Goal: Task Accomplishment & Management: Complete application form

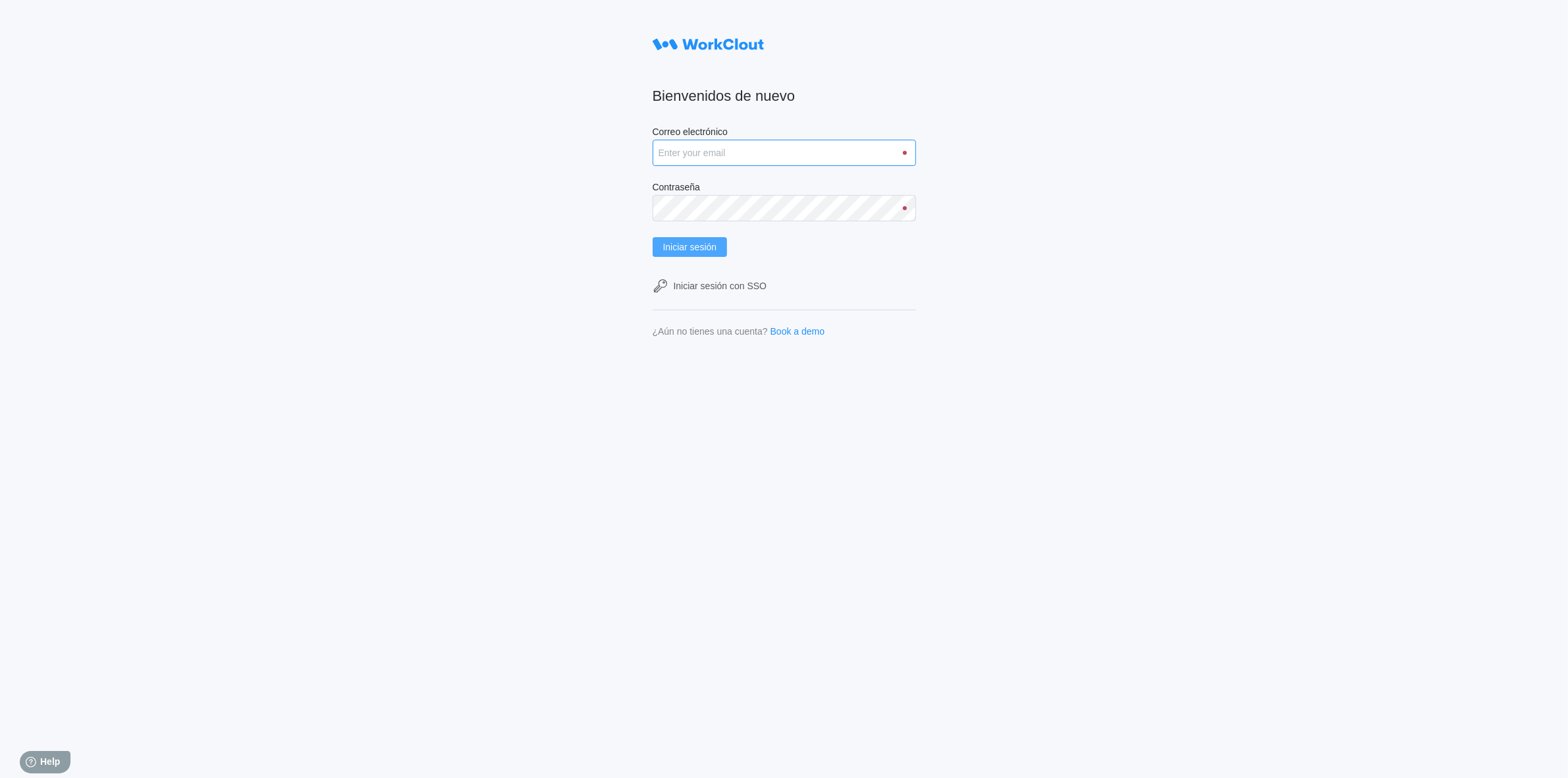
type input "[PERSON_NAME][EMAIL_ADDRESS][PERSON_NAME][DOMAIN_NAME]"
click at [695, 244] on span "Iniciar sesión" at bounding box center [690, 247] width 54 height 9
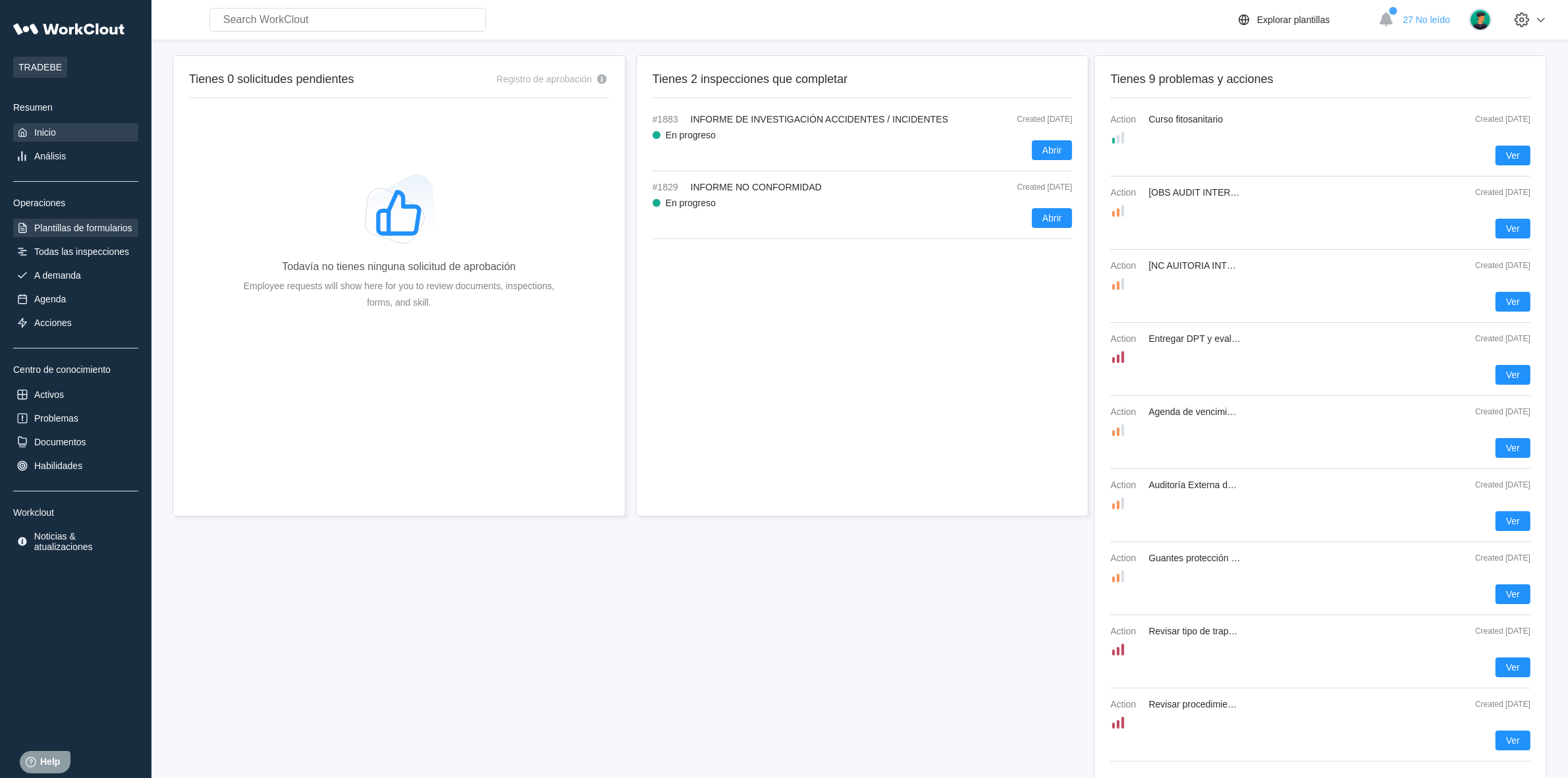
click at [96, 228] on div "Plantillas de formularios" at bounding box center [83, 228] width 98 height 10
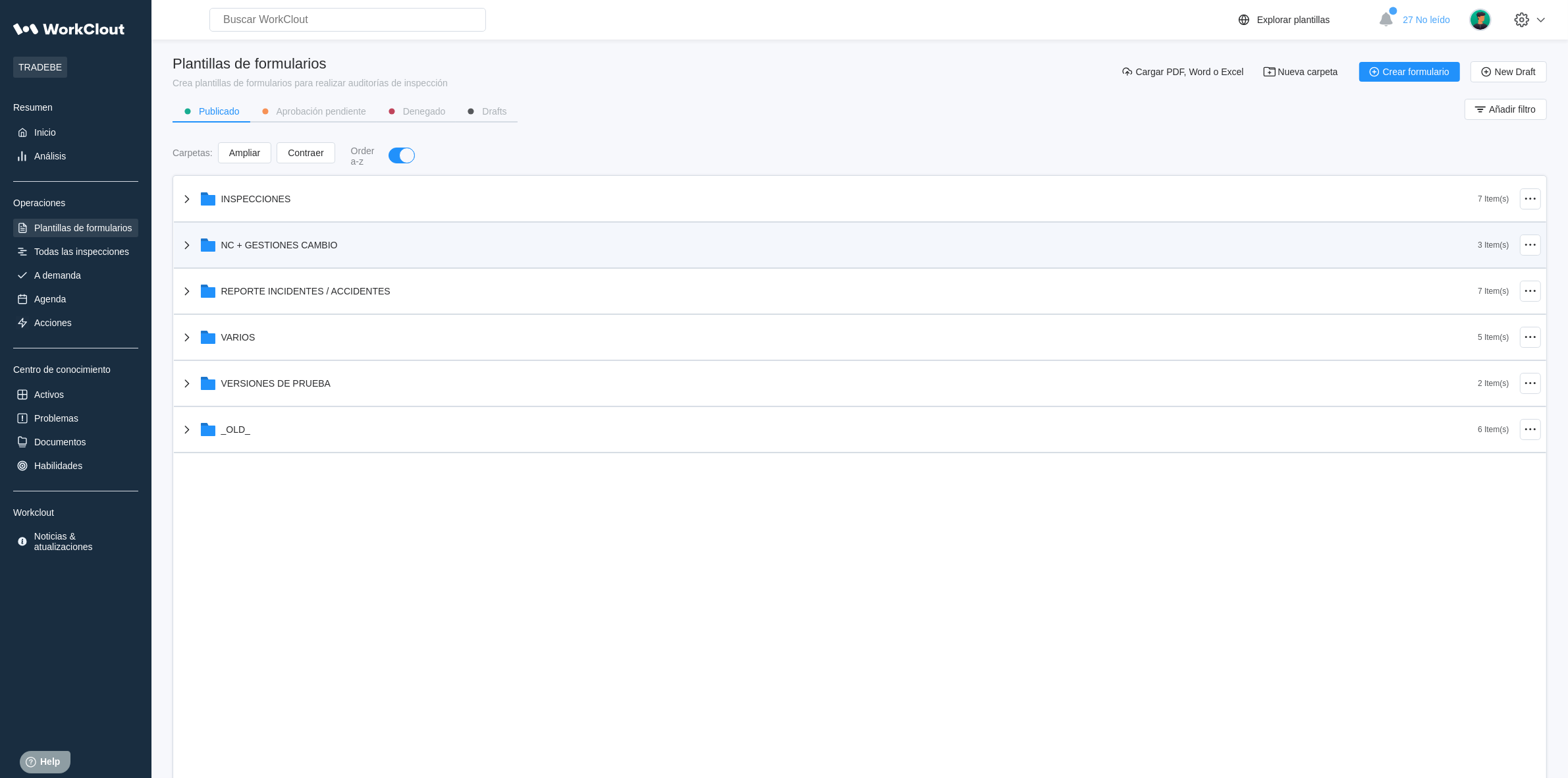
click at [189, 239] on icon at bounding box center [186, 245] width 16 height 16
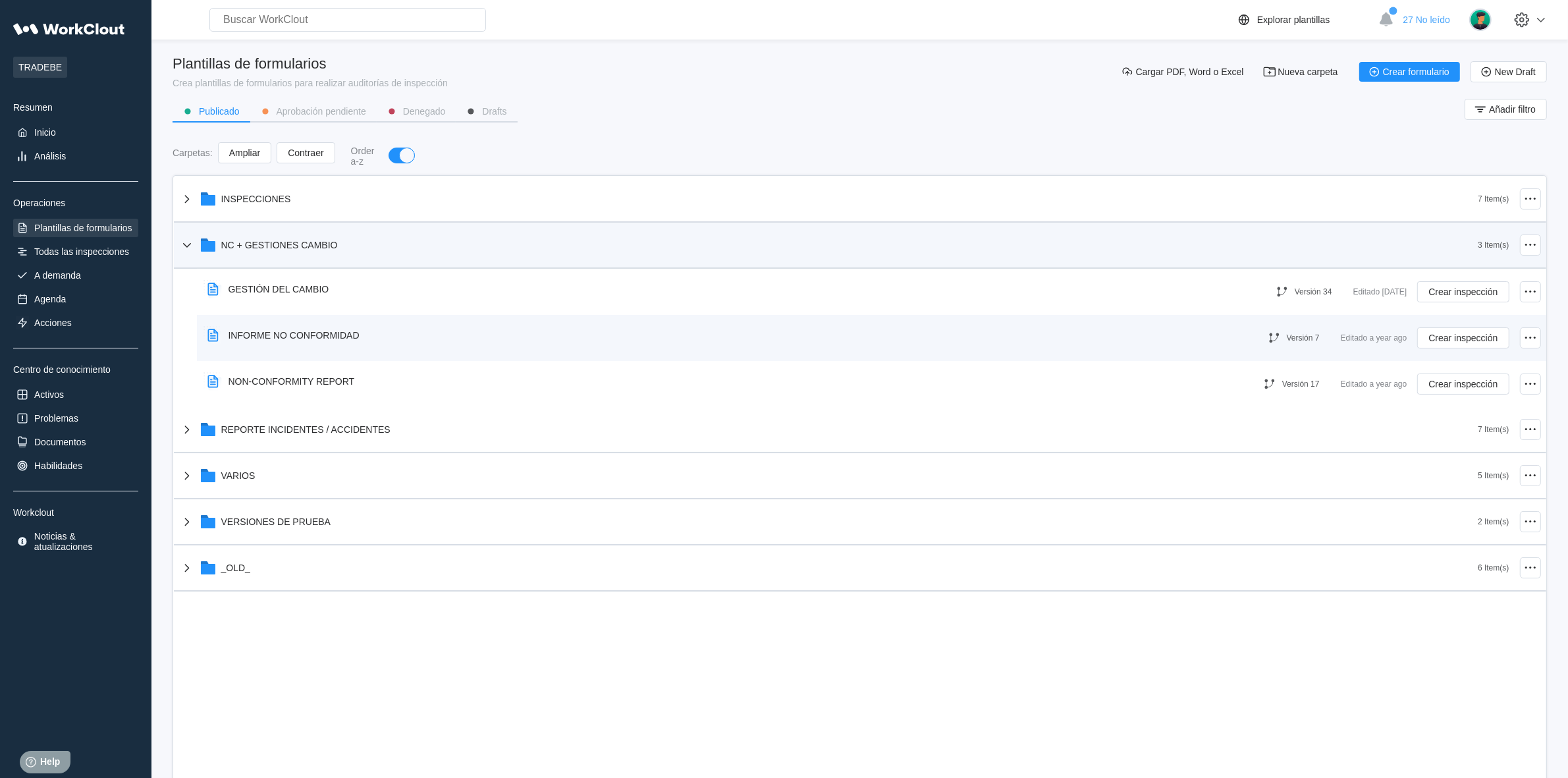
click at [271, 332] on div "INFORME NO CONFORMIDAD" at bounding box center [293, 335] width 131 height 10
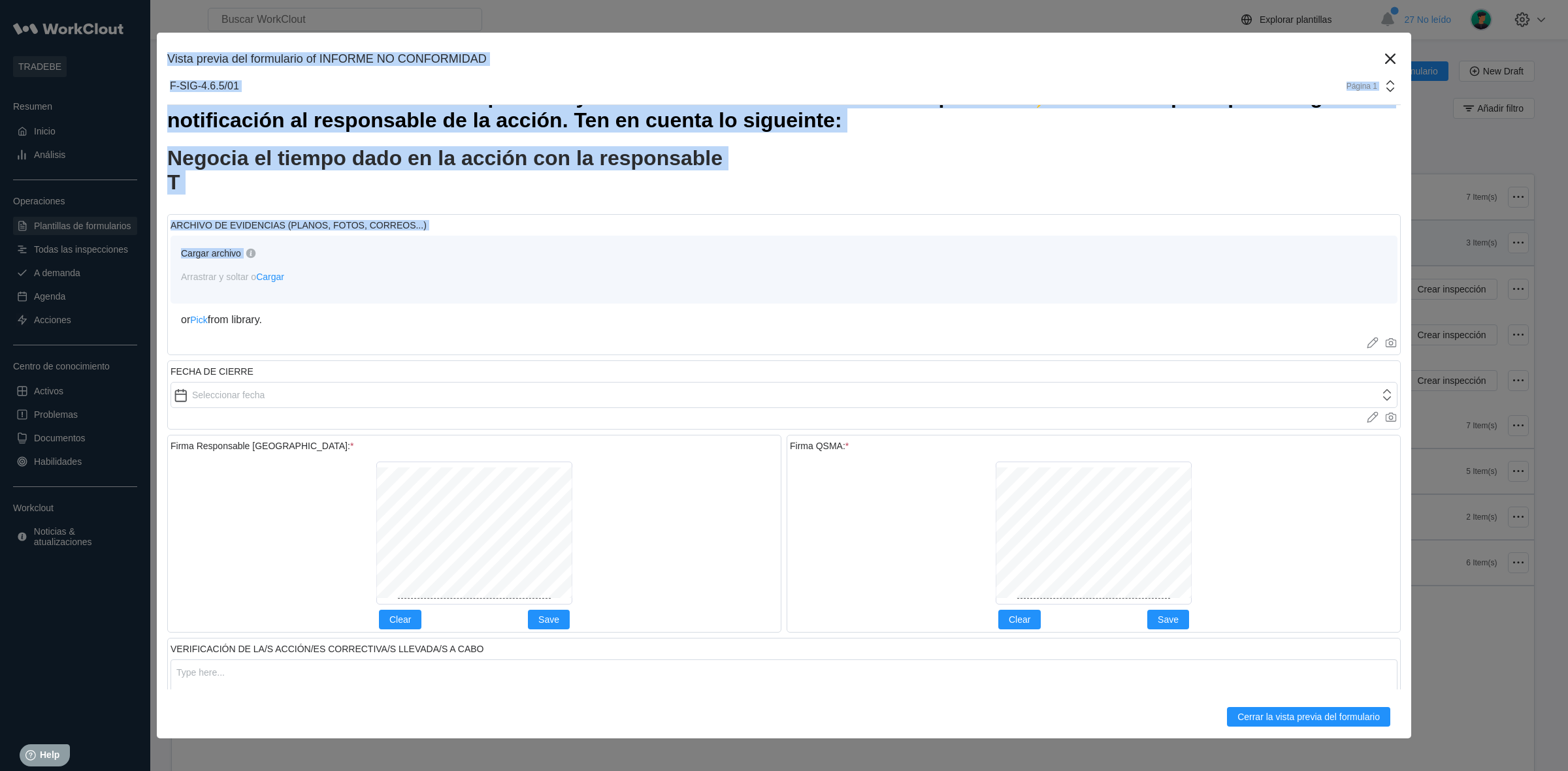
scroll to position [980, 0]
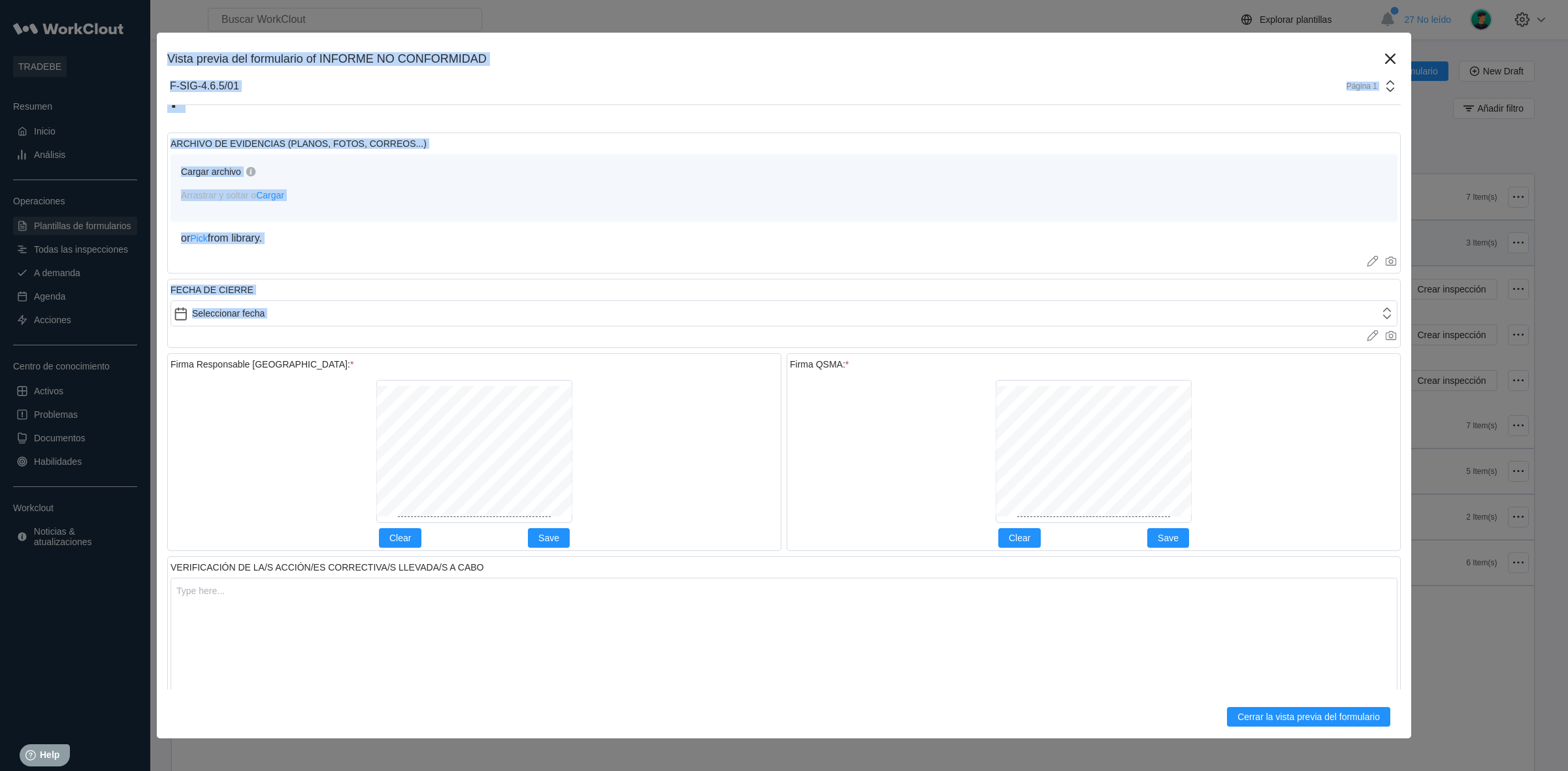
drag, startPoint x: 168, startPoint y: 60, endPoint x: 304, endPoint y: 340, distance: 311.3
click at [304, 340] on div "Vista previa del formulario of INFORME NO CONFORMIDAD Versión 7 Derivadas de lo…" at bounding box center [783, 385] width 1254 height 706
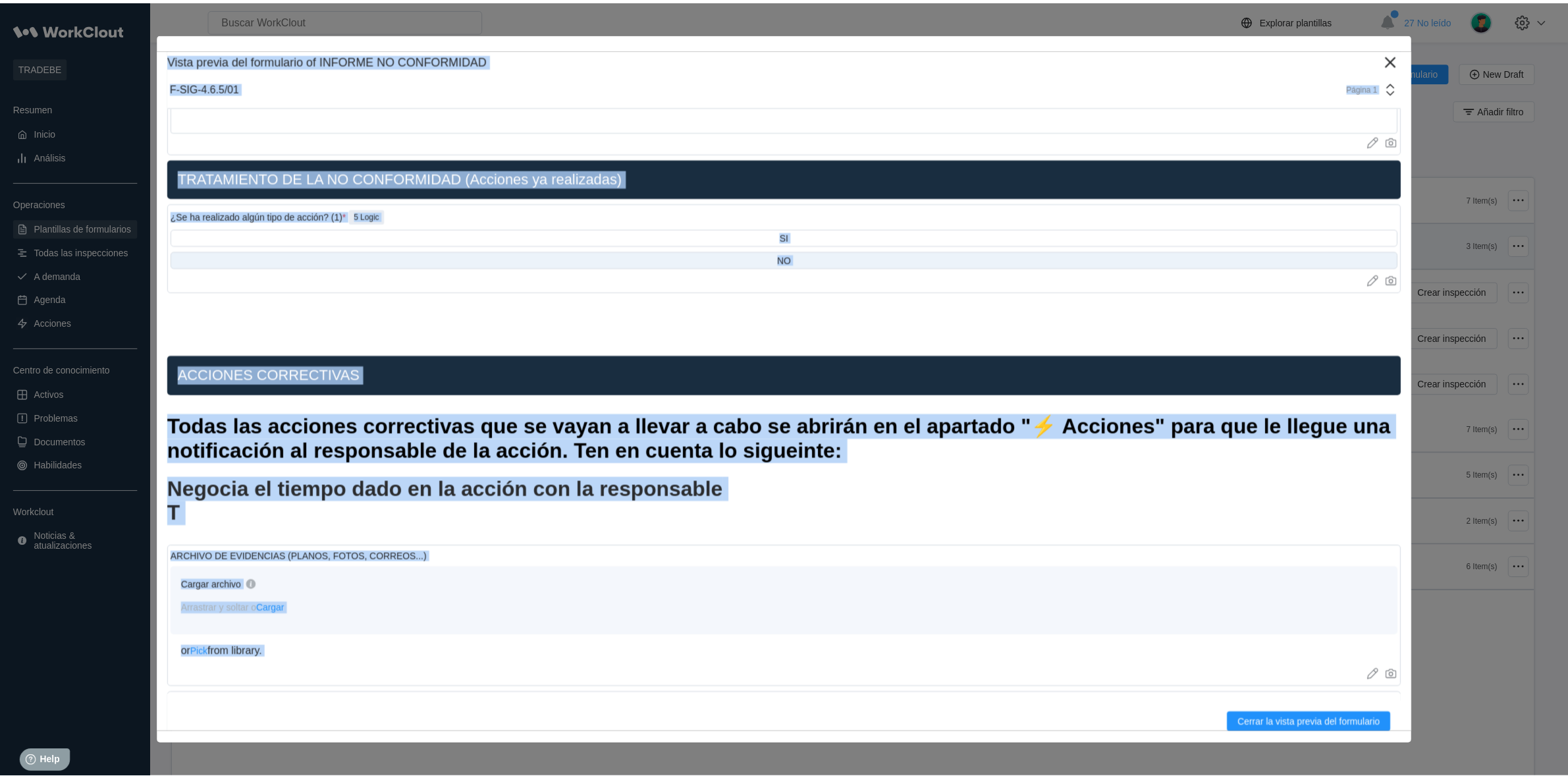
scroll to position [0, 0]
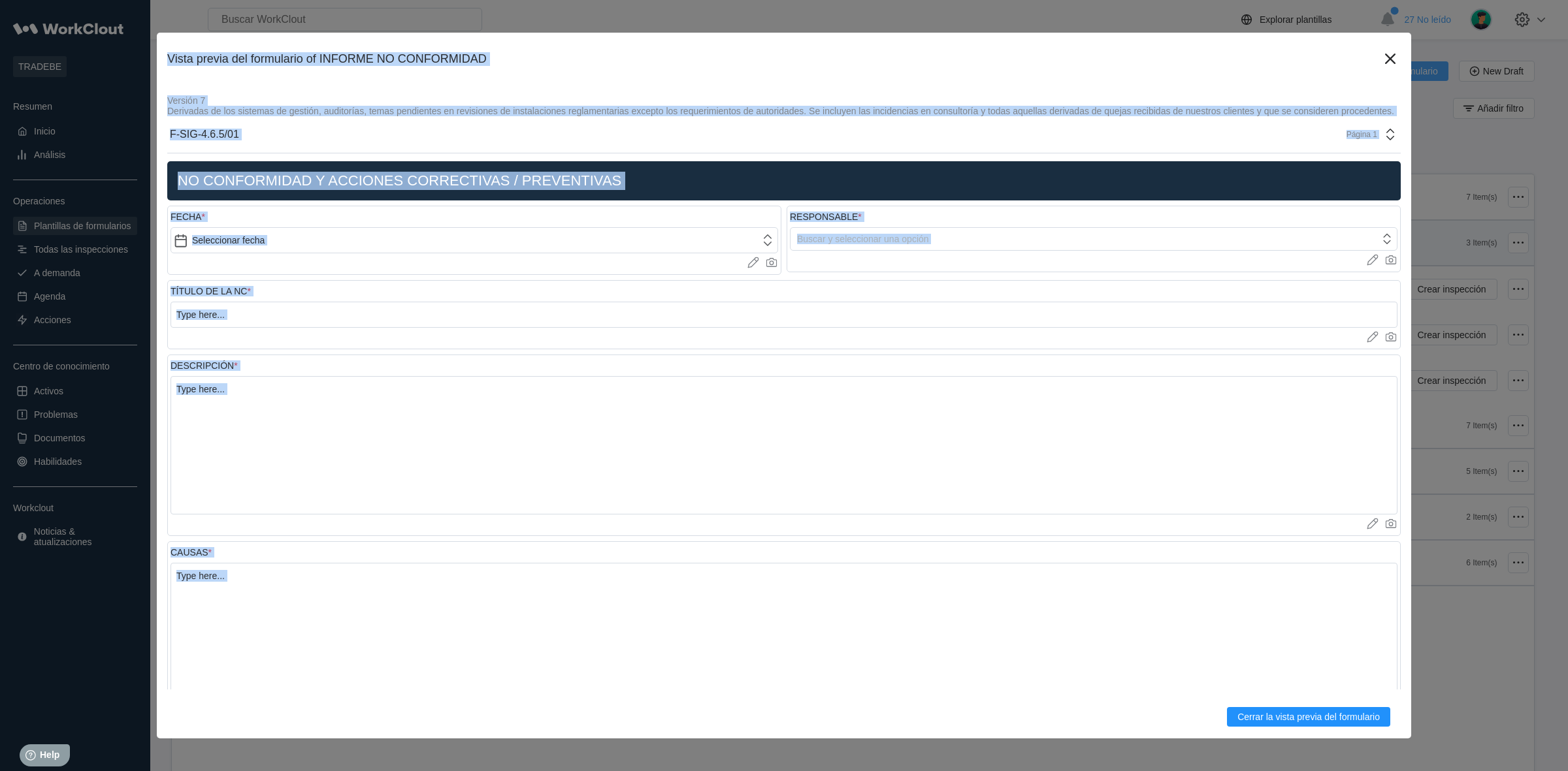
click at [1385, 61] on icon at bounding box center [1390, 59] width 10 height 10
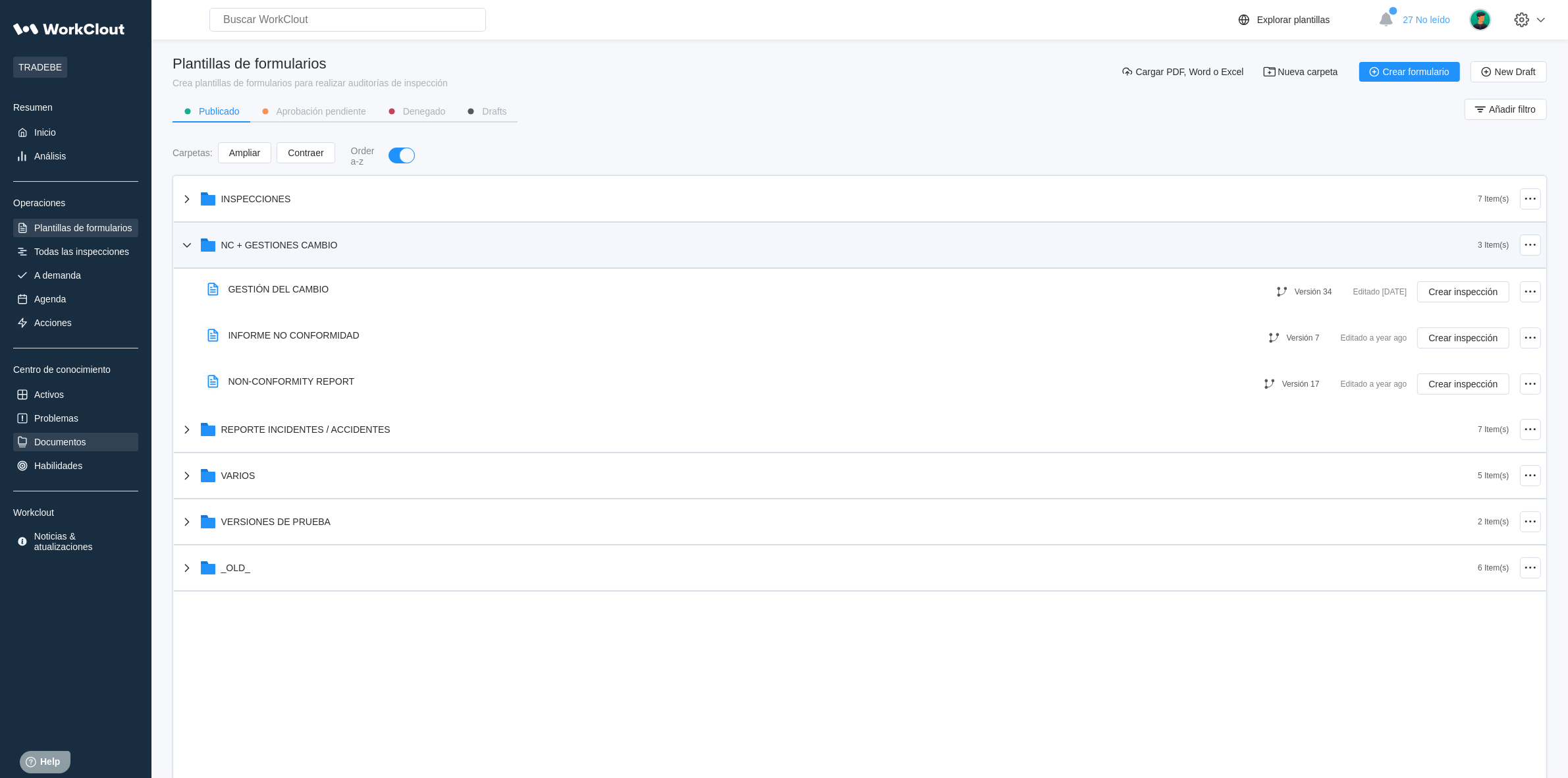
click at [74, 437] on div "Documentos" at bounding box center [61, 442] width 52 height 10
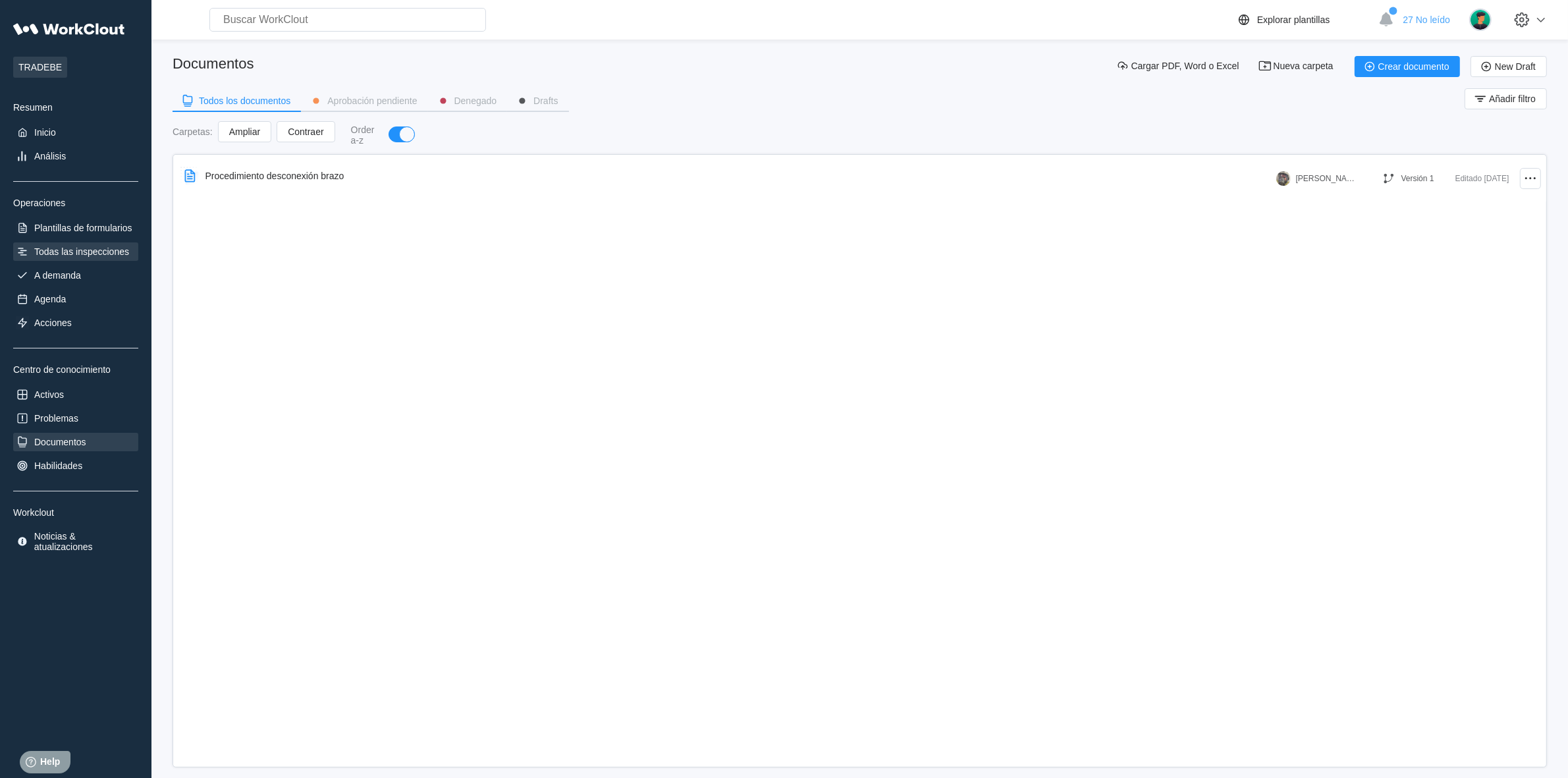
click at [70, 247] on div "Todas las inspecciones" at bounding box center [82, 252] width 95 height 10
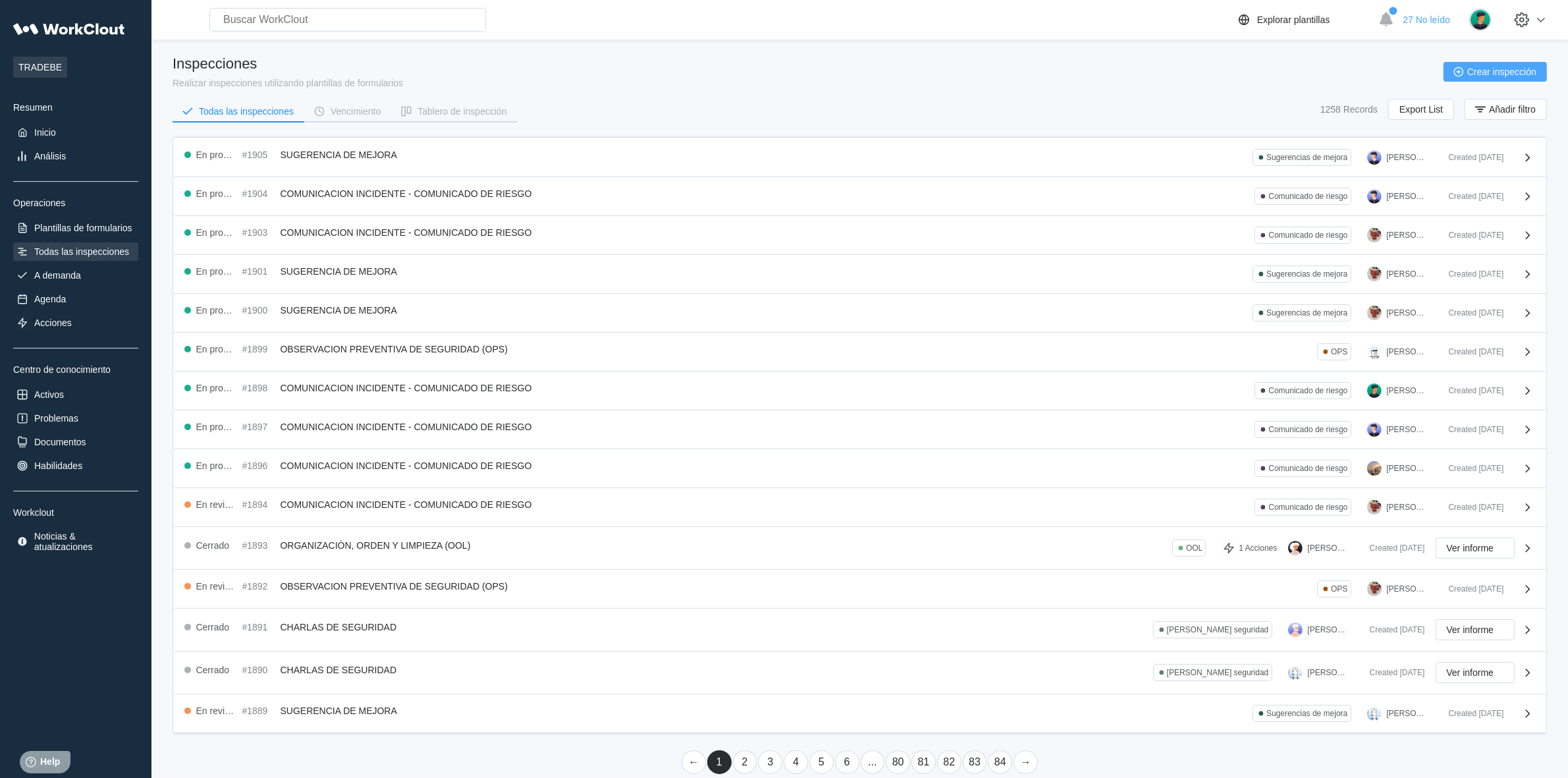
click at [1485, 71] on span "Crear inspección" at bounding box center [1501, 72] width 69 height 9
click at [1285, 78] on div "Inspecciones Realizar inspecciones utilizando plantillas de formularios Crear i…" at bounding box center [860, 72] width 1374 height 33
click at [1421, 111] on span "Export List" at bounding box center [1421, 109] width 43 height 9
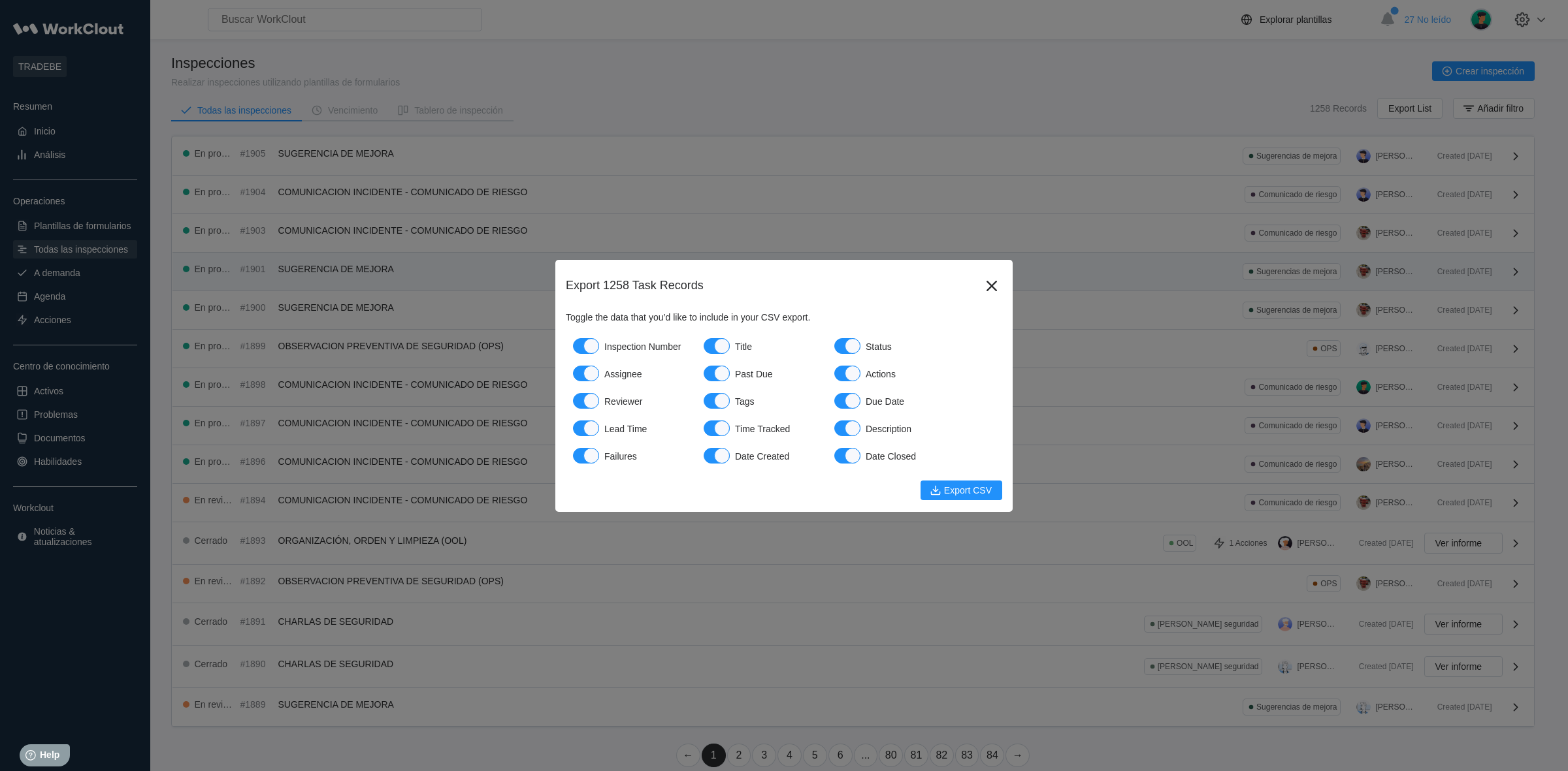
click at [990, 280] on icon at bounding box center [992, 286] width 21 height 21
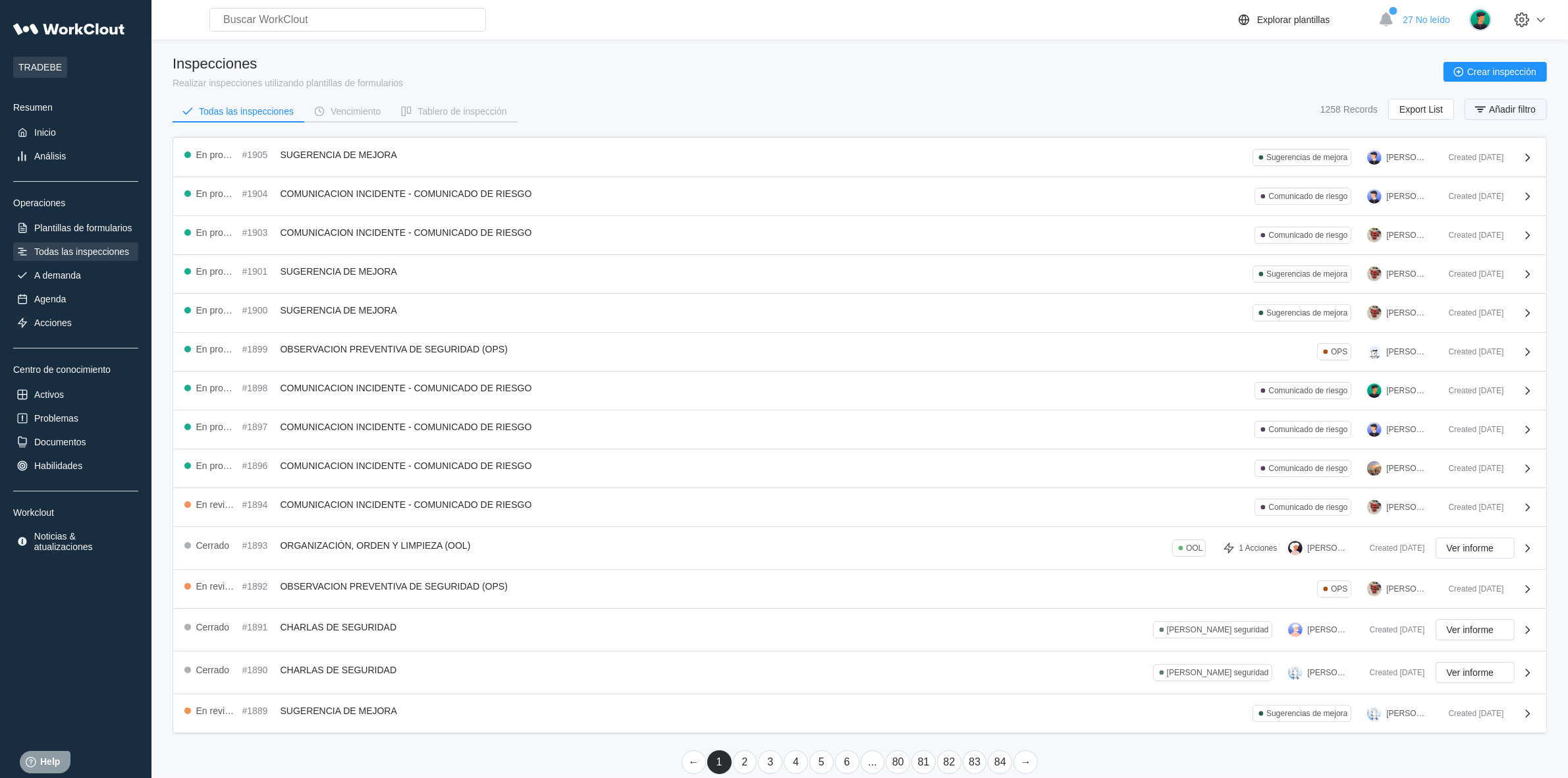
click at [1522, 113] on button "Añadir filtro" at bounding box center [1506, 109] width 82 height 21
click at [1163, 168] on div "Nombre de inspección" at bounding box center [1157, 160] width 123 height 19
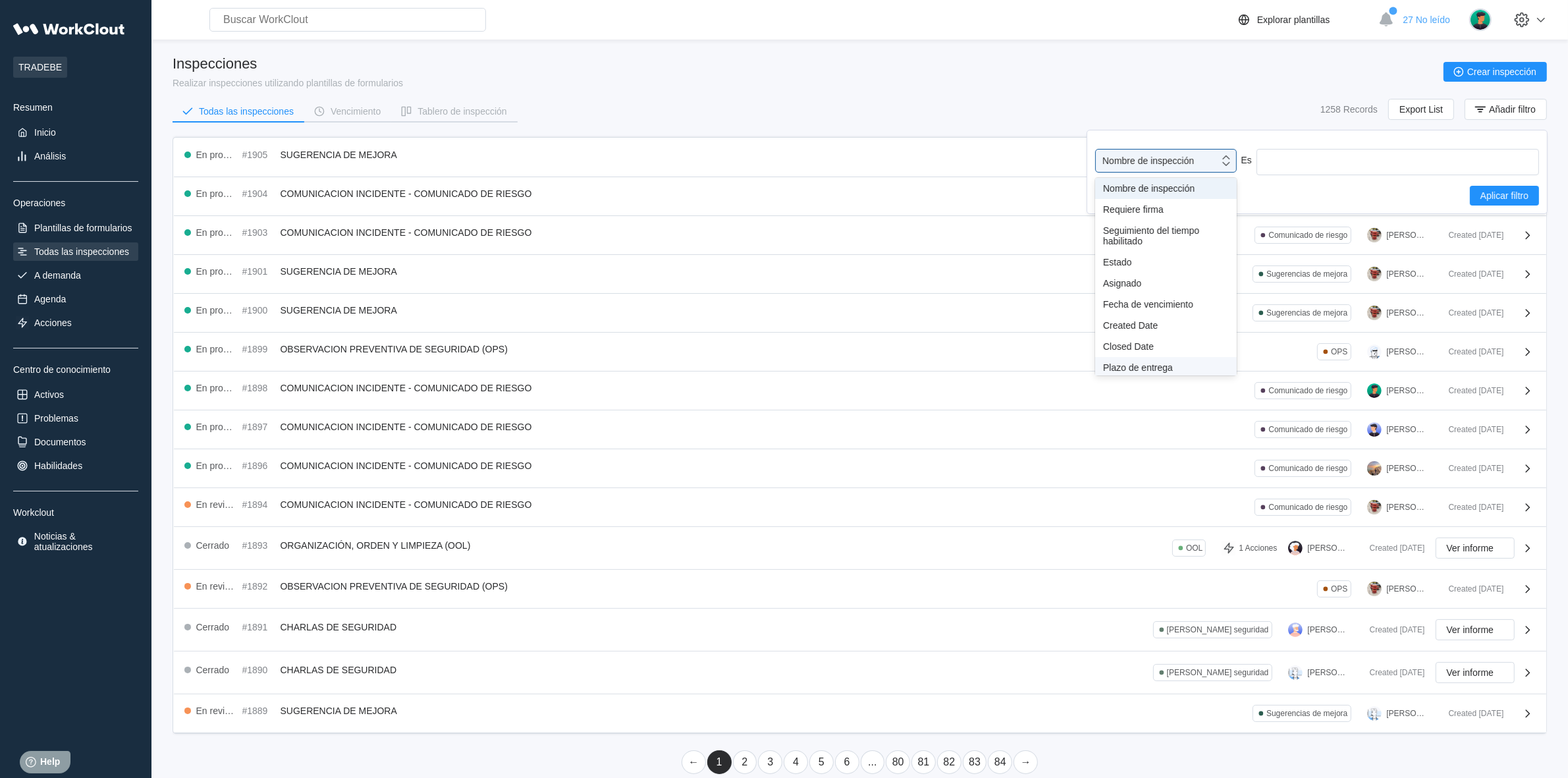
scroll to position [97, 0]
click at [1111, 286] on div "Etiqueta" at bounding box center [1166, 291] width 126 height 10
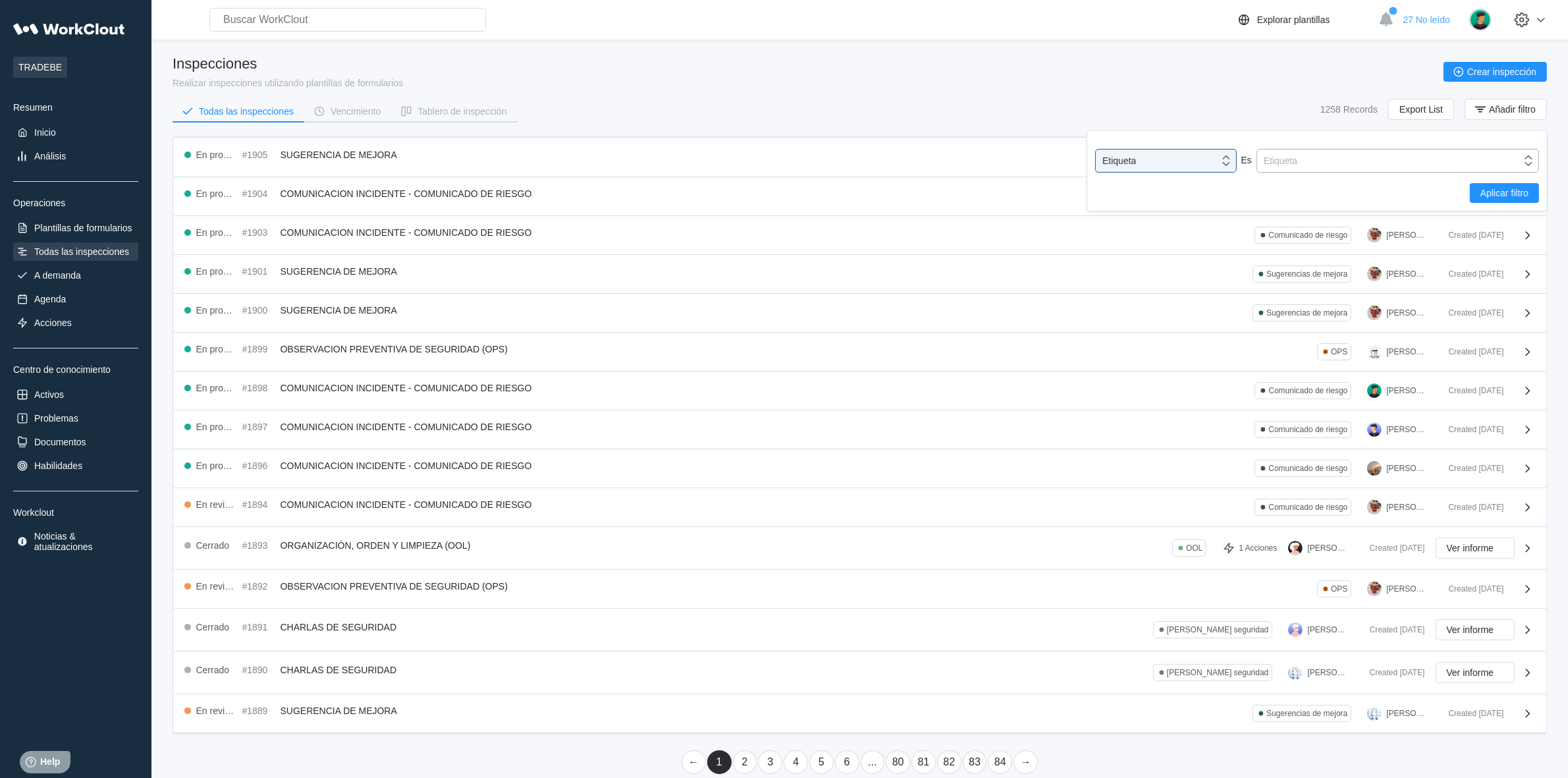
click at [1278, 159] on div "Etiqueta" at bounding box center [1281, 161] width 34 height 10
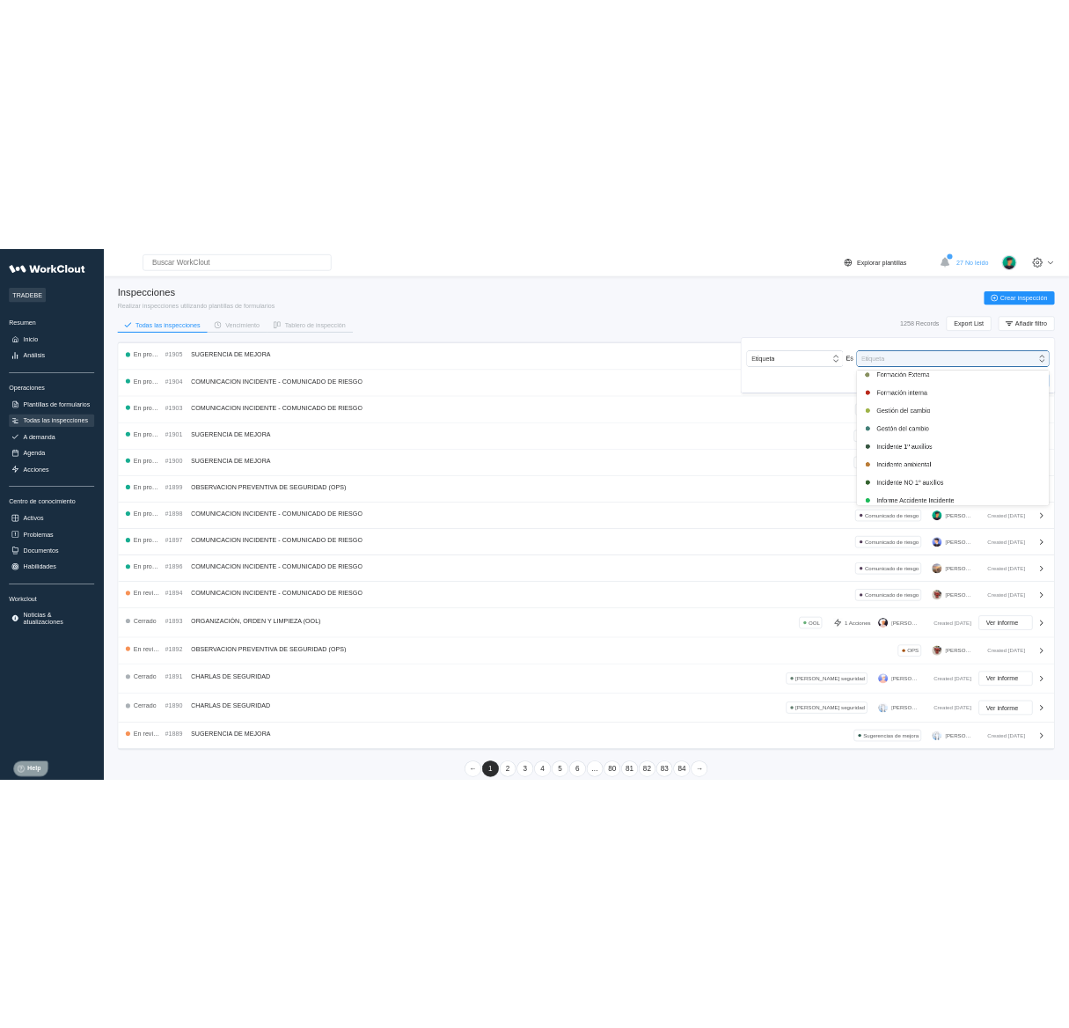
scroll to position [330, 0]
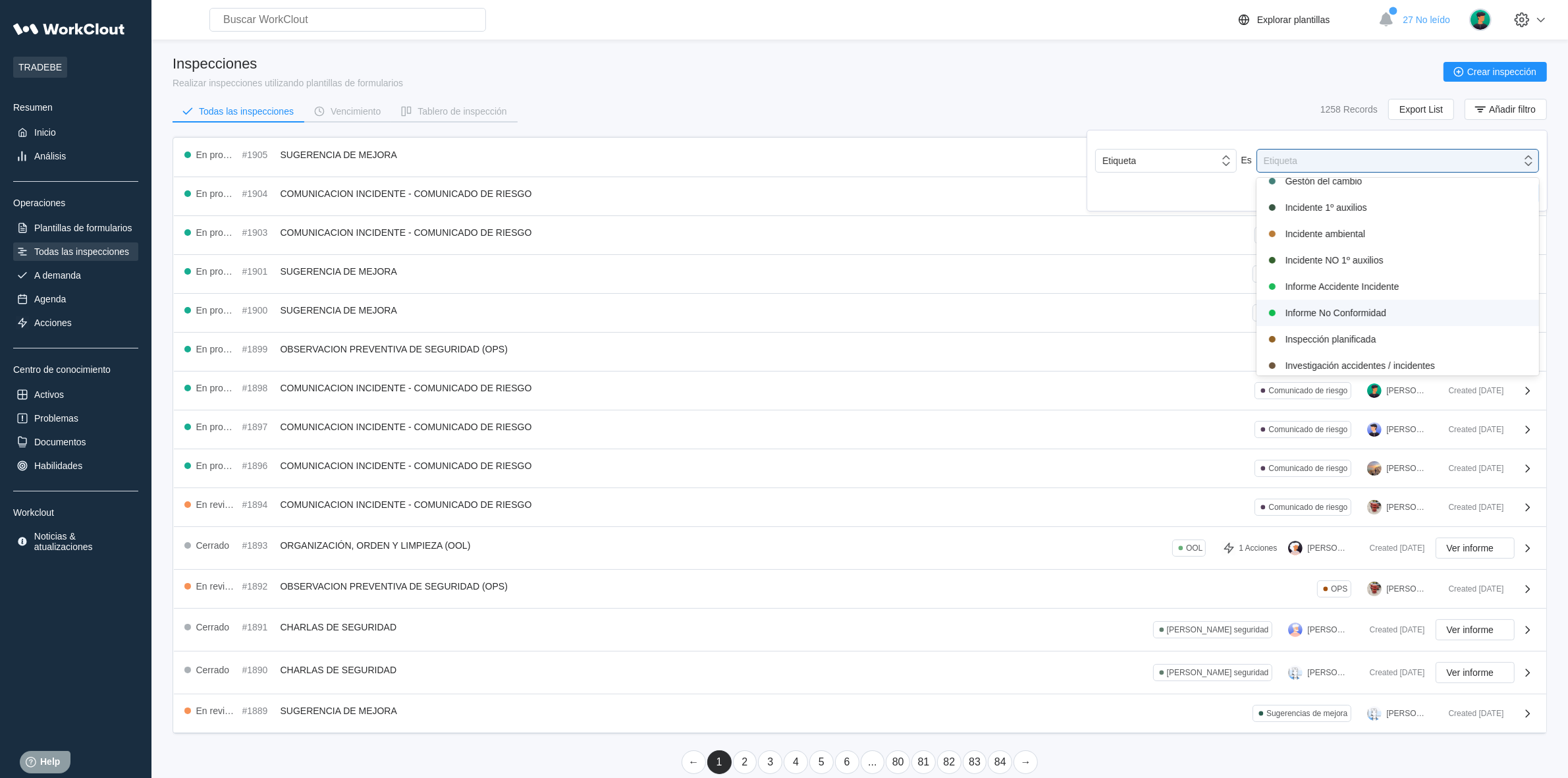
click at [1343, 320] on div "Informe No Conformidad" at bounding box center [1397, 312] width 266 height 16
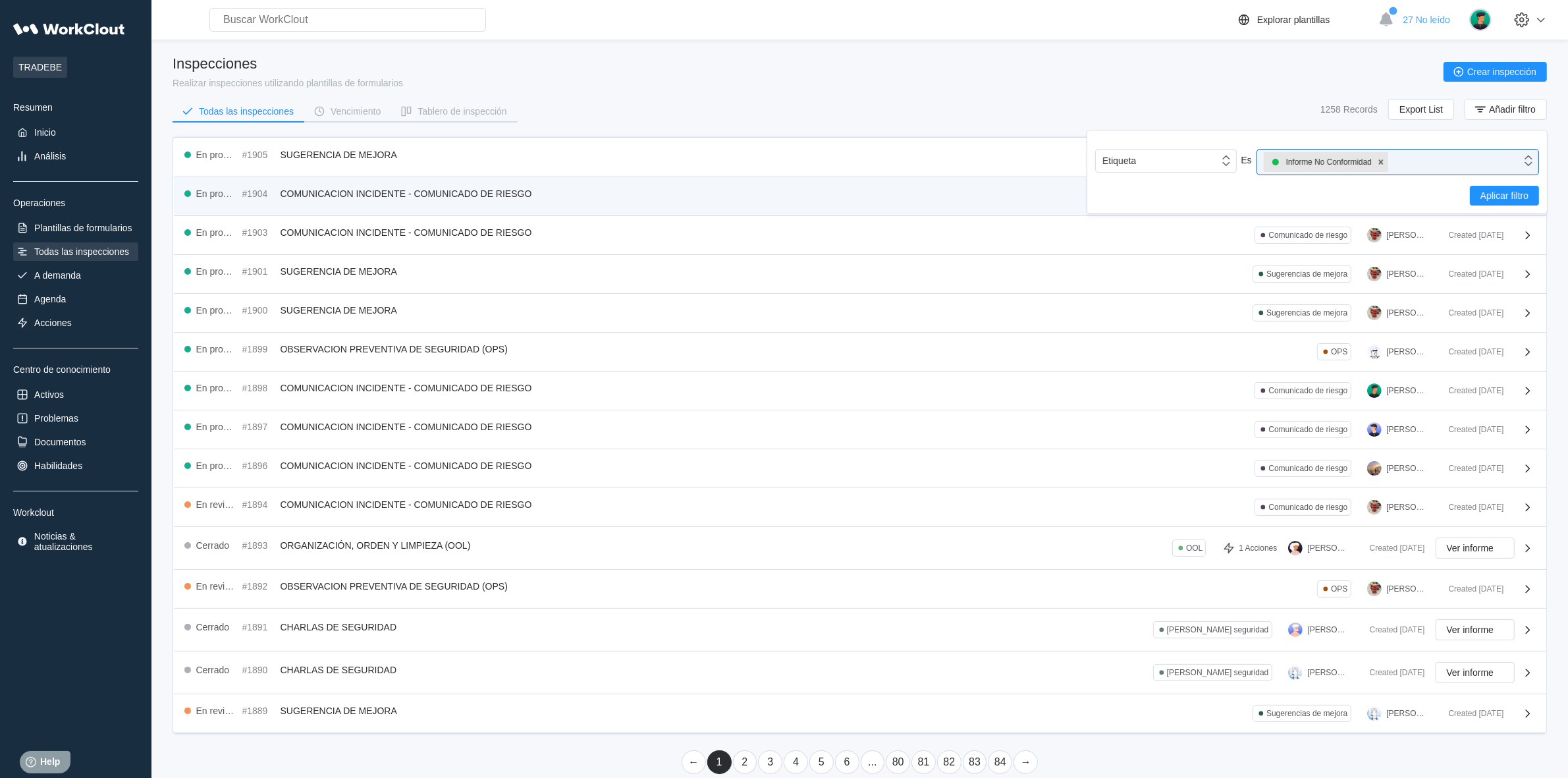
click at [1490, 198] on span "Aplicar filtro" at bounding box center [1504, 195] width 48 height 9
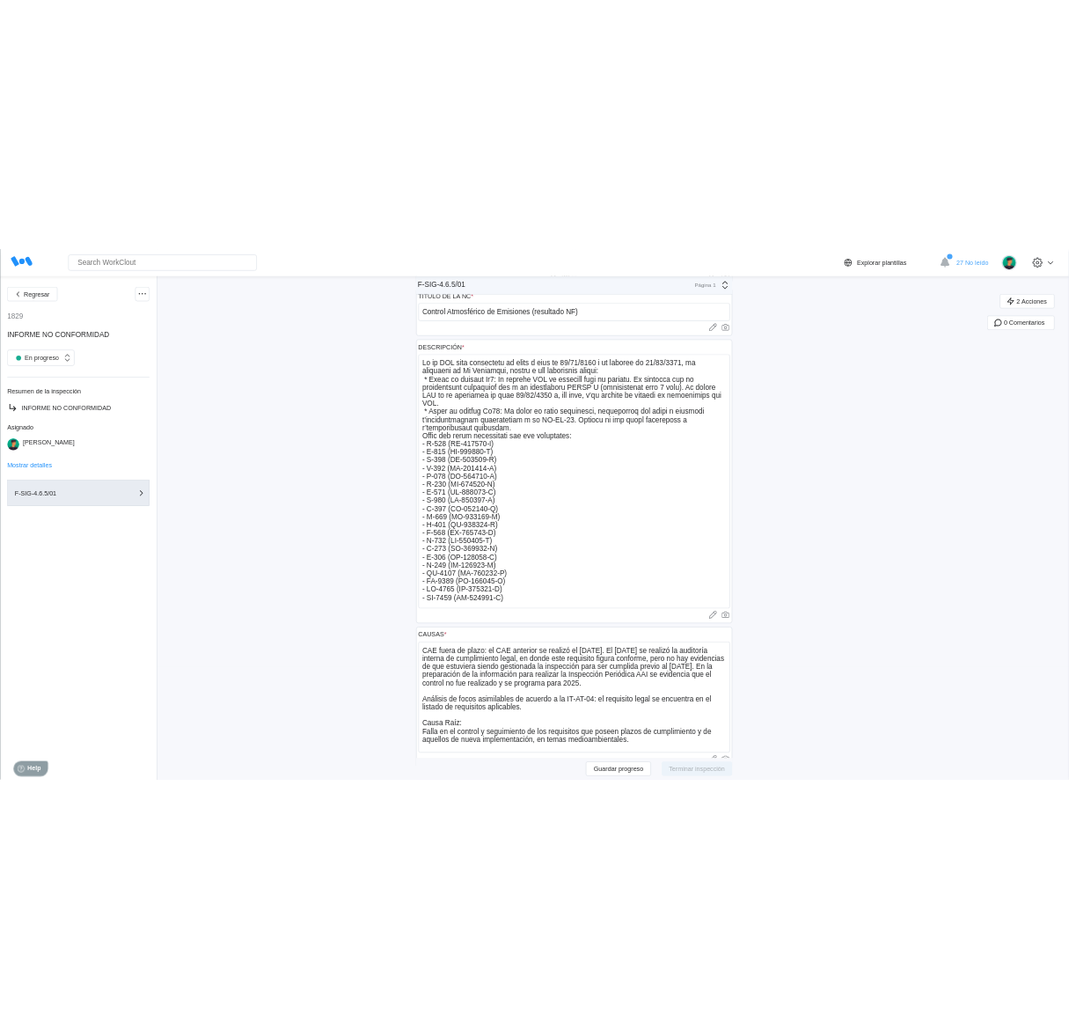
scroll to position [110, 0]
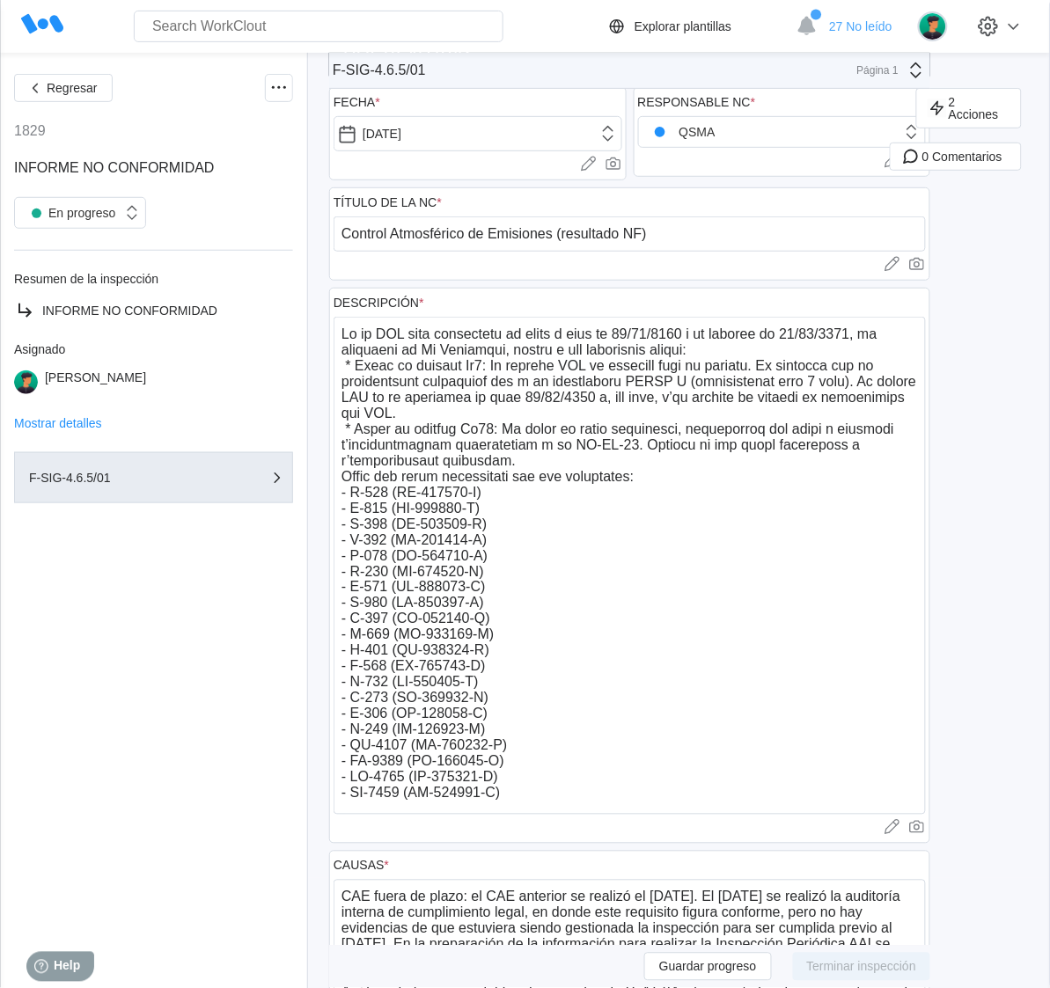
type textarea "x"
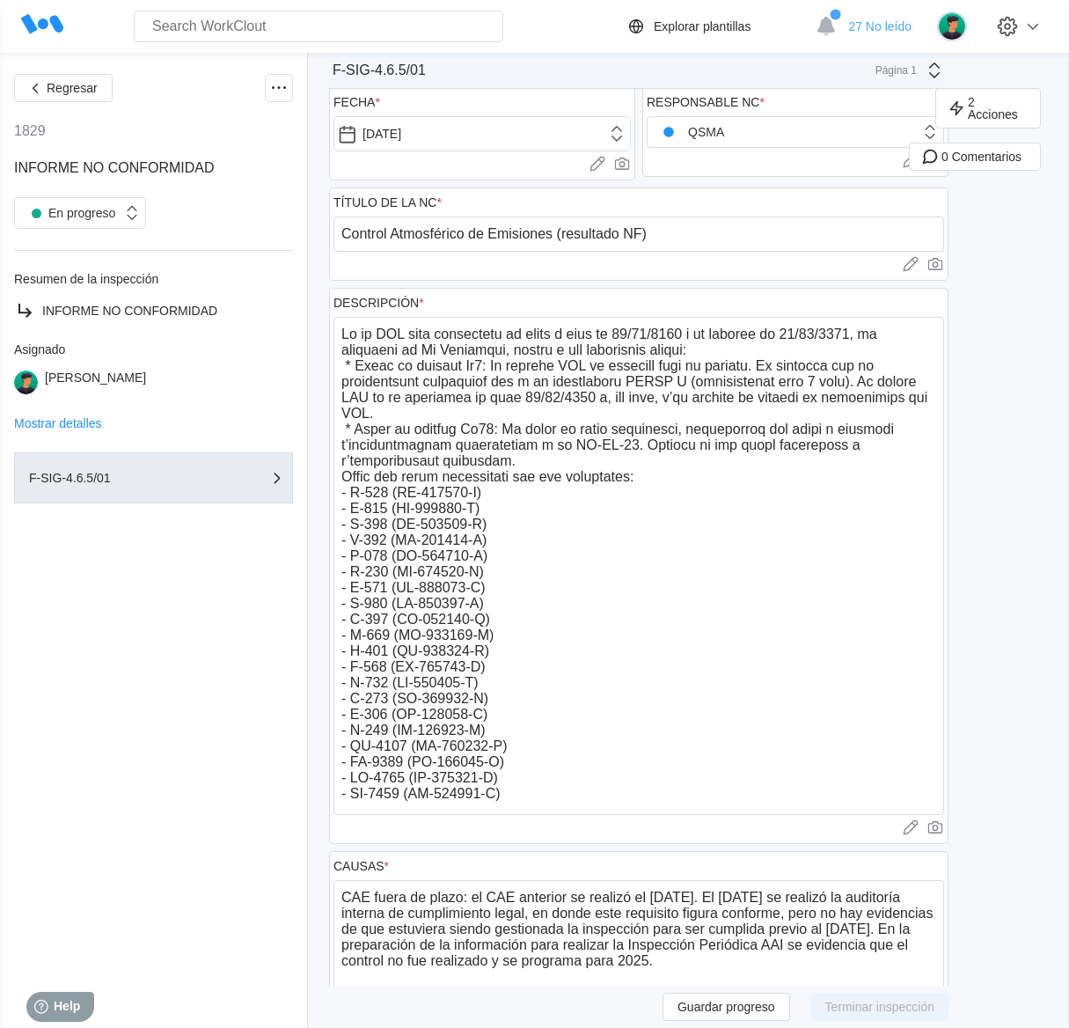
type textarea "x"
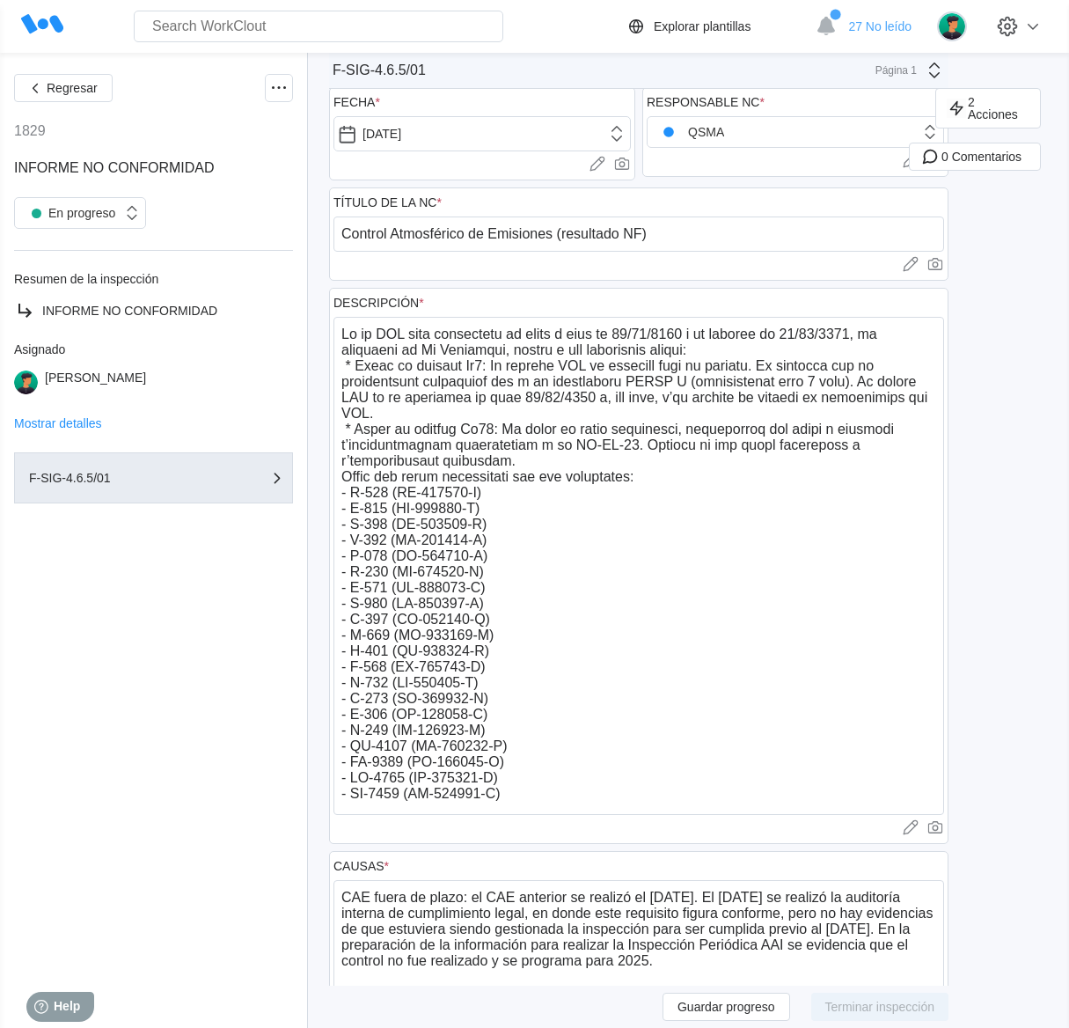
scroll to position [0, 0]
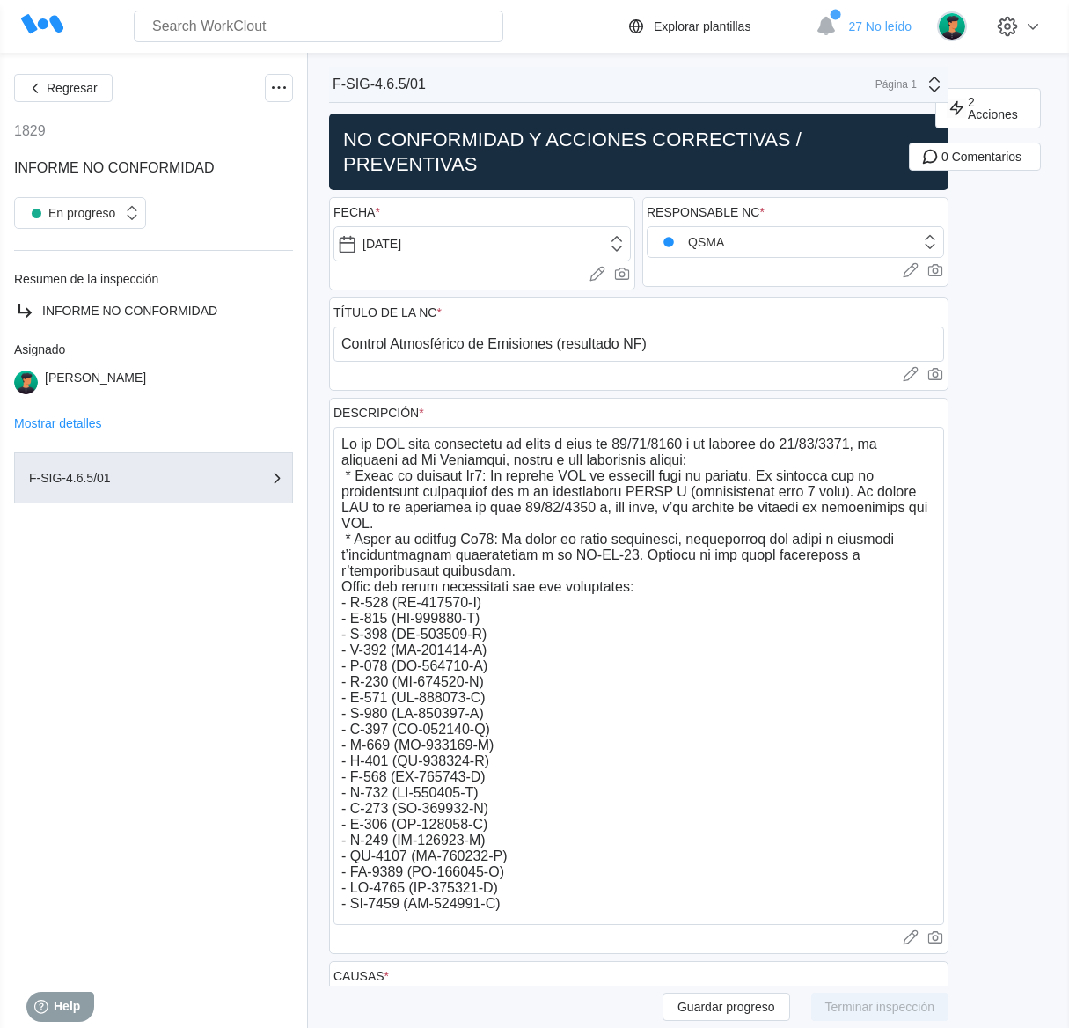
click at [344, 134] on h2 "NO CONFORMIDAD Y ACCIONES CORRECTIVAS / PREVENTIVAS" at bounding box center [638, 152] width 605 height 48
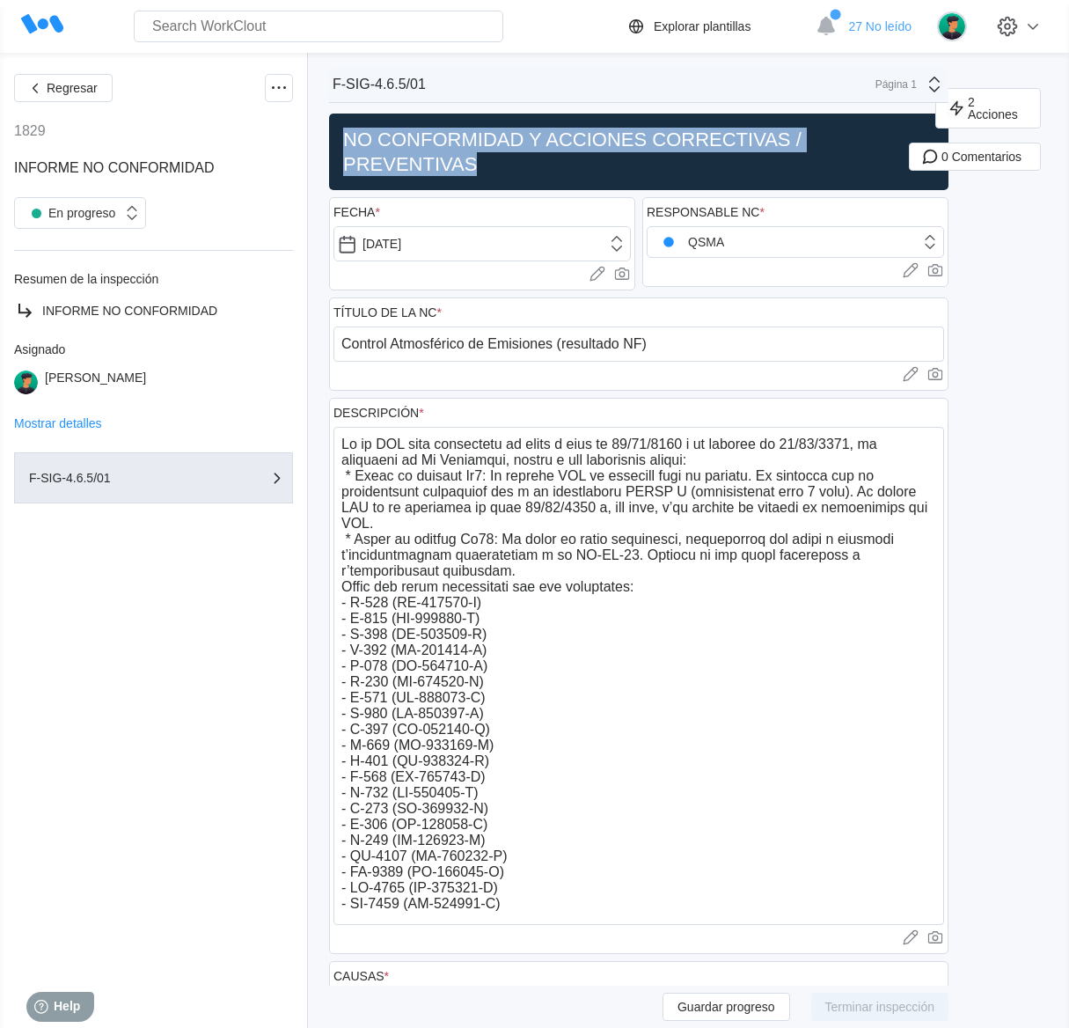
drag, startPoint x: 344, startPoint y: 134, endPoint x: 477, endPoint y: 157, distance: 134.8
click at [477, 157] on h2 "NO CONFORMIDAD Y ACCIONES CORRECTIVAS / PREVENTIVAS" at bounding box center [638, 152] width 605 height 48
copy h2 "NO CONFORMIDAD Y ACCIONES CORRECTIVAS / PREVENTIVAS"
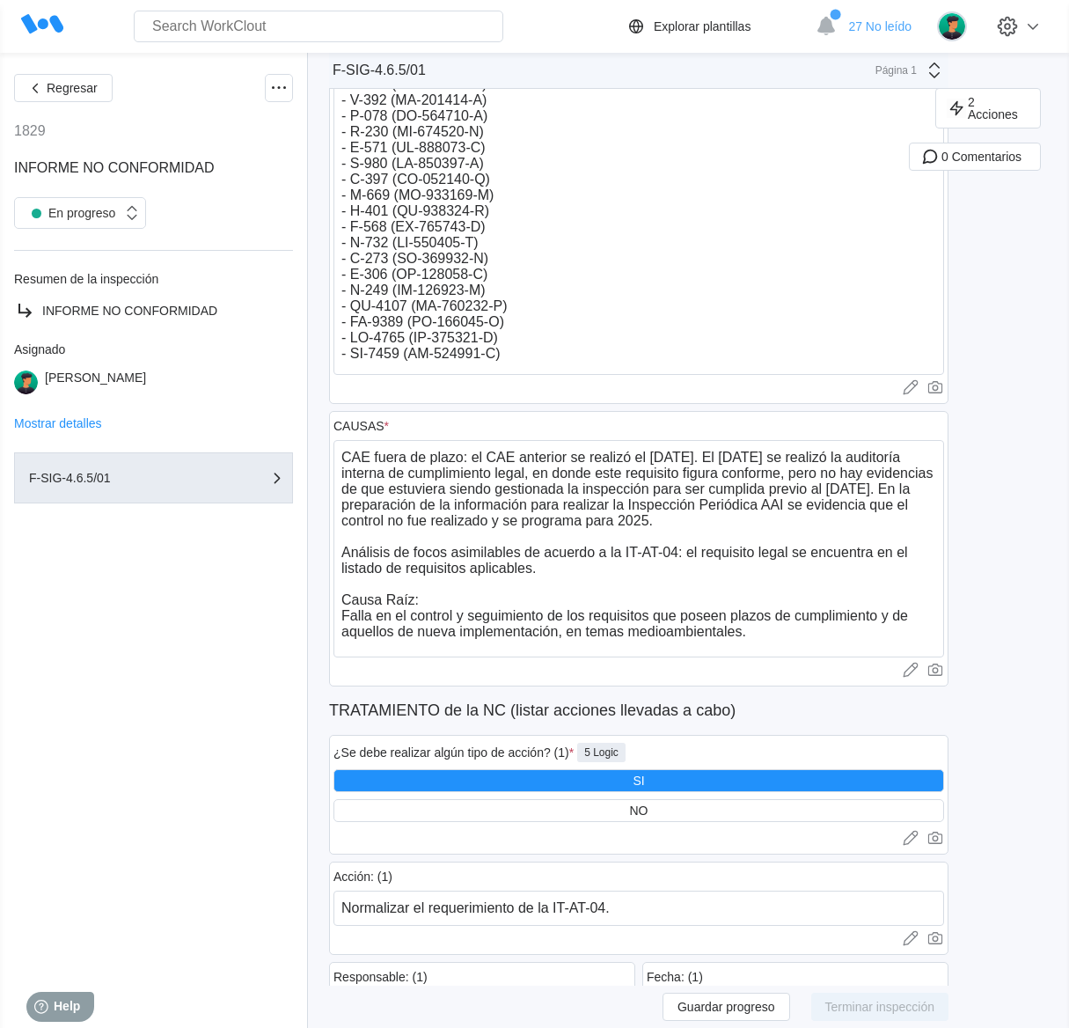
scroll to position [880, 0]
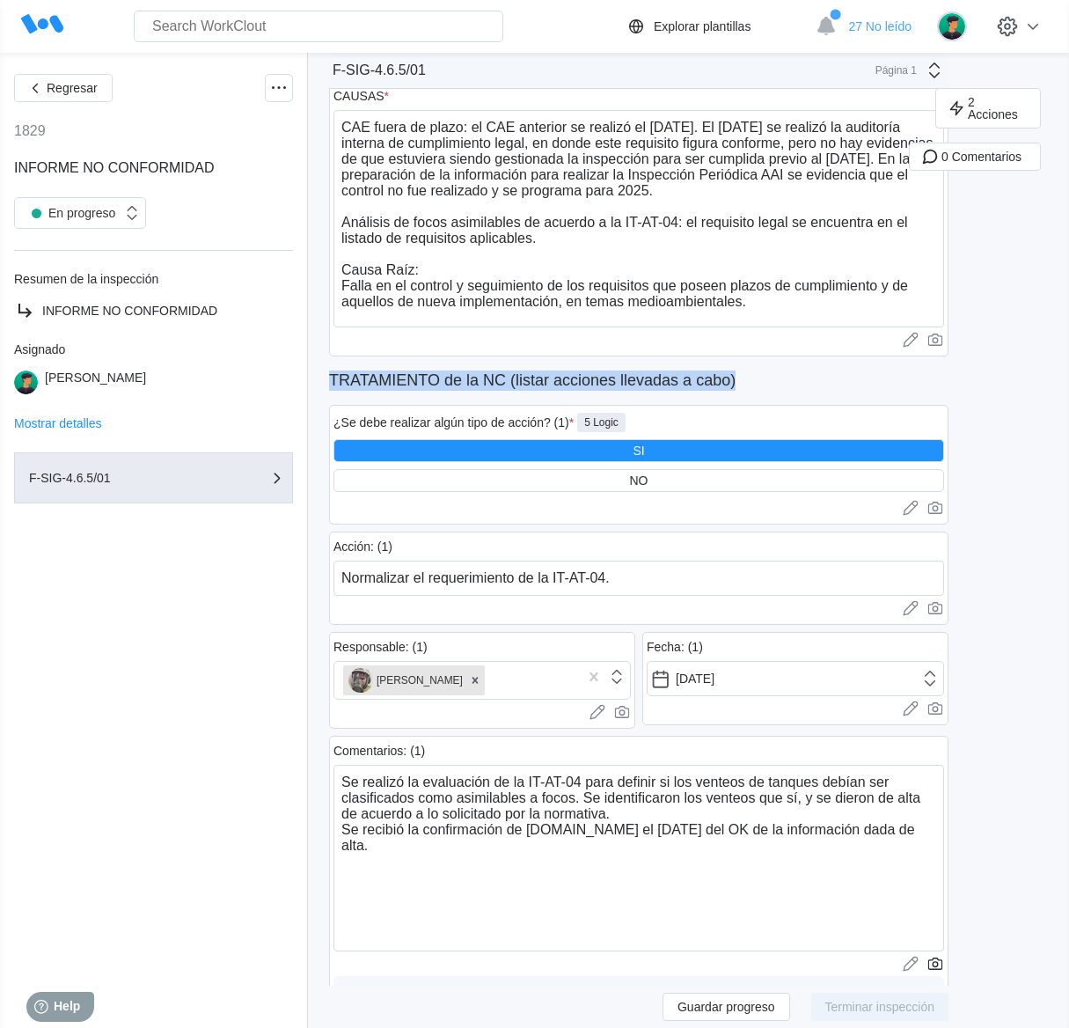
drag, startPoint x: 333, startPoint y: 380, endPoint x: 827, endPoint y: 388, distance: 494.6
click at [827, 388] on p "TRATAMIENTO de la NC (listar acciones llevadas a cabo)" at bounding box center [638, 380] width 619 height 34
copy p "TRATAMIENTO de la NC (listar acciones llevadas a cabo)"
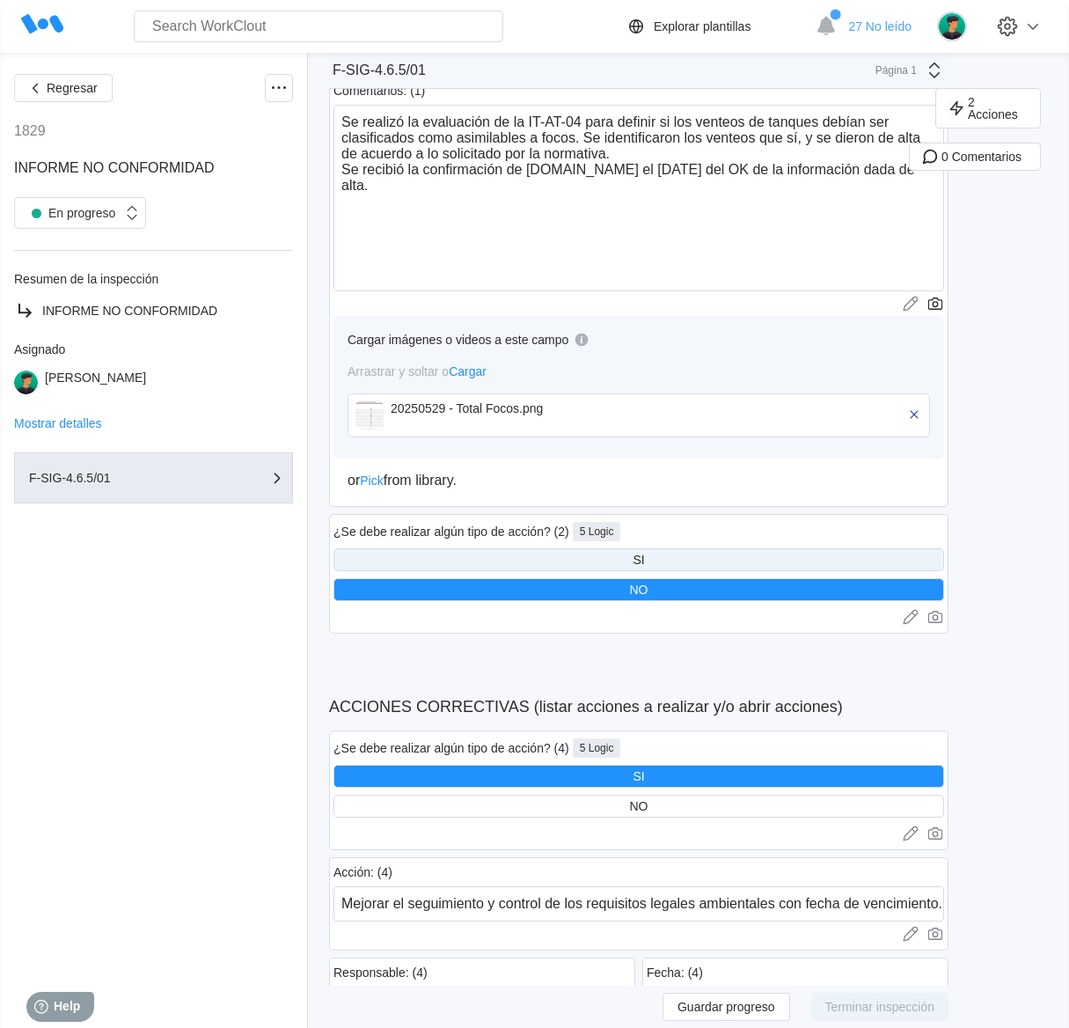
scroll to position [1650, 0]
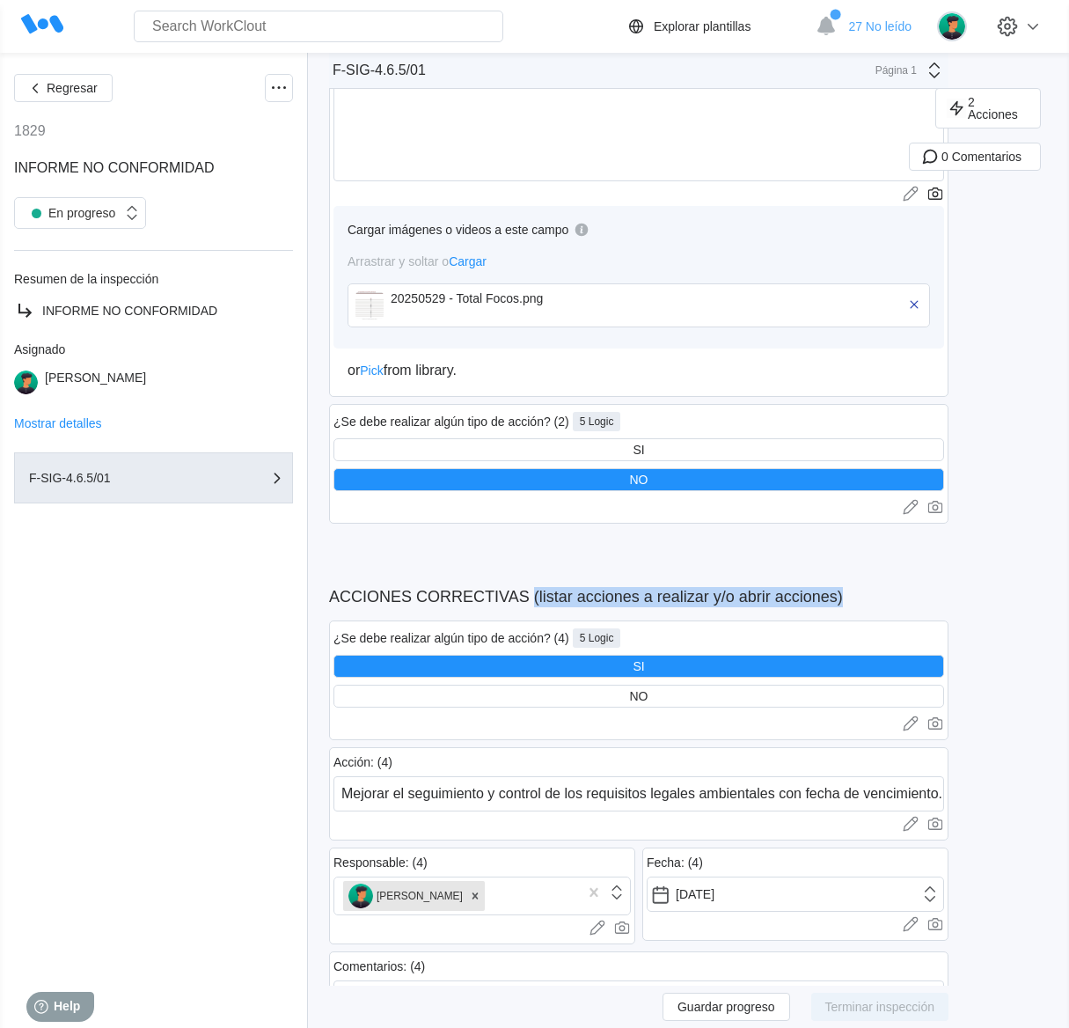
drag, startPoint x: 532, startPoint y: 601, endPoint x: 861, endPoint y: 604, distance: 328.2
click at [861, 604] on p "ACCIONES CORRECTIVAS (listar acciones a realizar y/o abrir acciones)" at bounding box center [638, 597] width 619 height 34
copy p "(listar acciones a realizar y/o abrir acciones)"
drag, startPoint x: 336, startPoint y: 636, endPoint x: 550, endPoint y: 635, distance: 213.8
click at [550, 635] on div "¿Se debe realizar algún tipo de acción? (4)" at bounding box center [451, 638] width 236 height 14
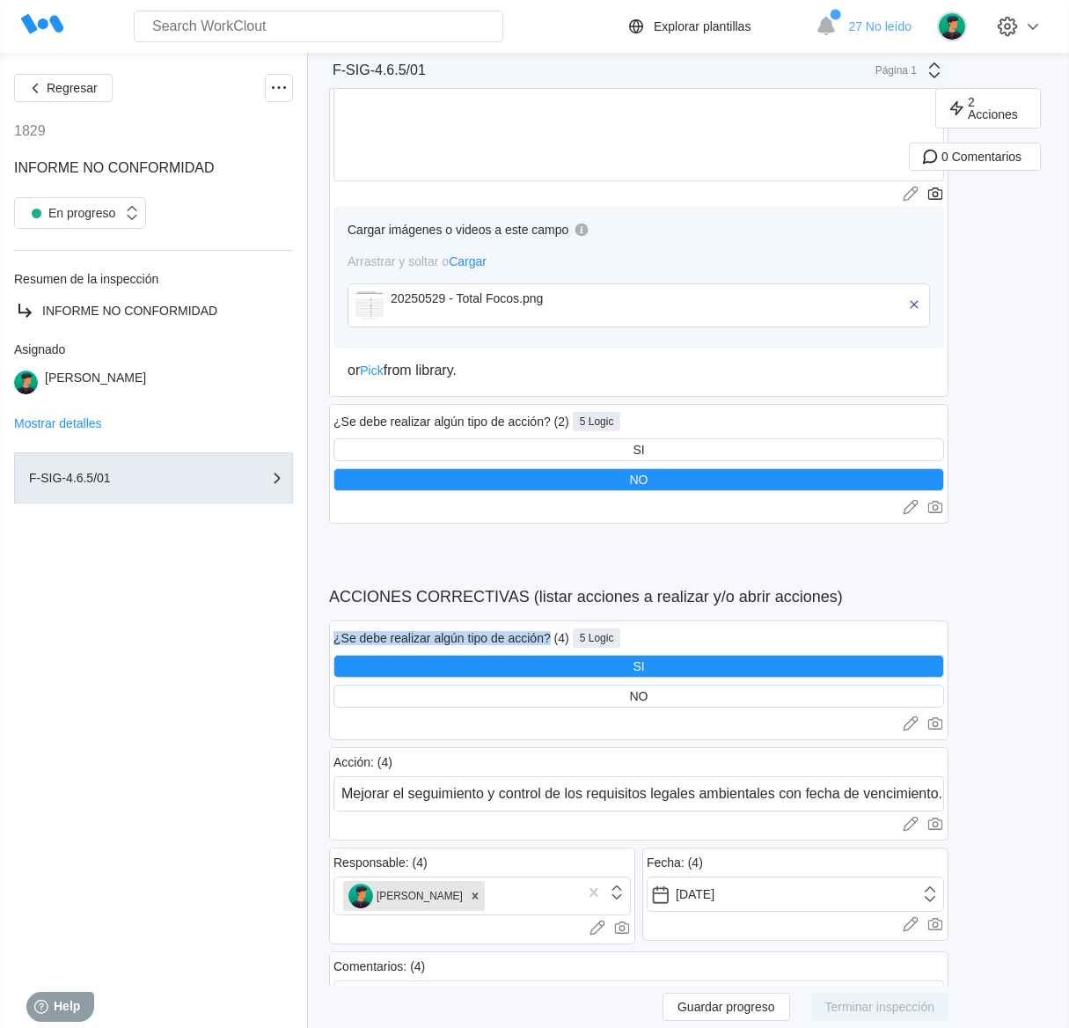
copy div "¿Se debe realizar algún tipo de acción?"
drag, startPoint x: 333, startPoint y: 761, endPoint x: 403, endPoint y: 761, distance: 70.4
click at [403, 761] on div "Acción: (4)" at bounding box center [638, 762] width 611 height 14
copy div "Acción: (4)"
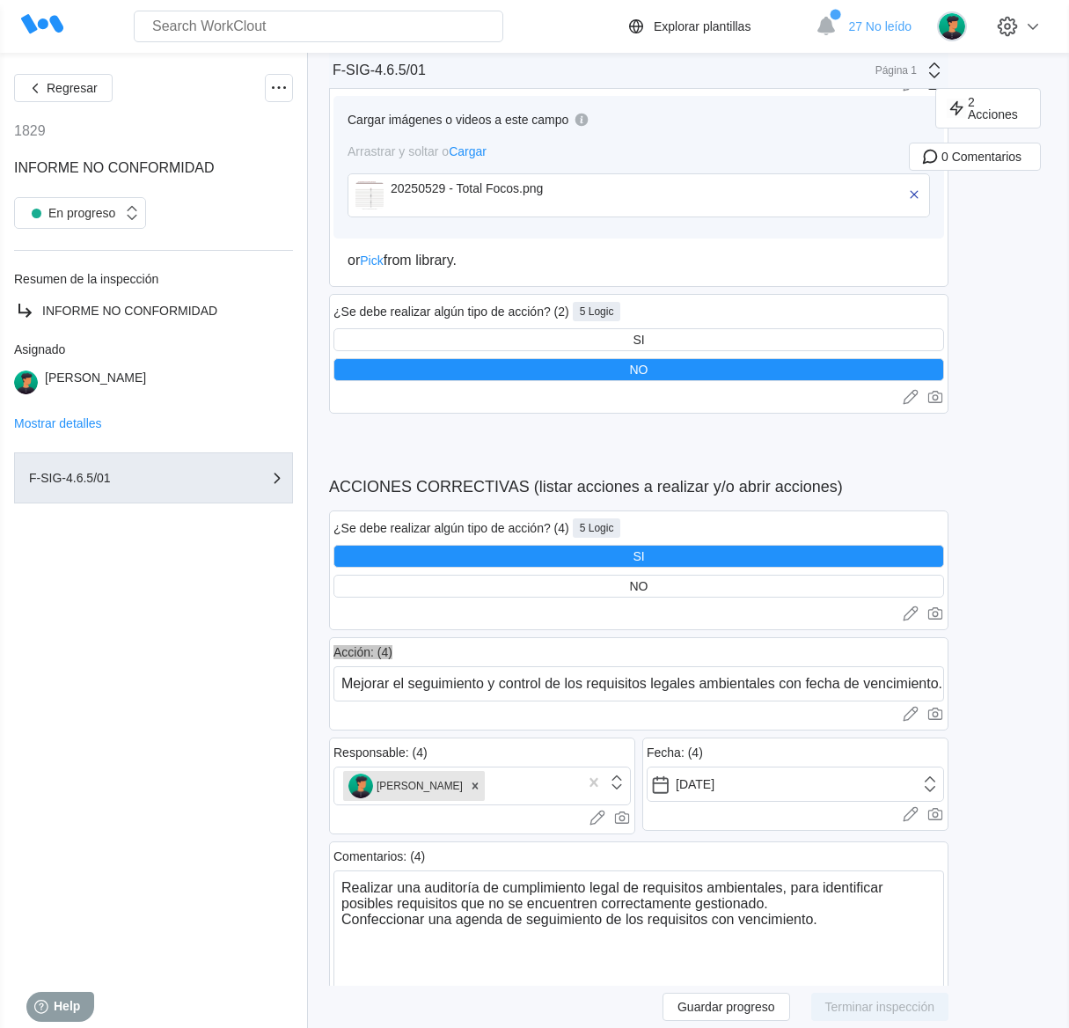
scroll to position [1870, 0]
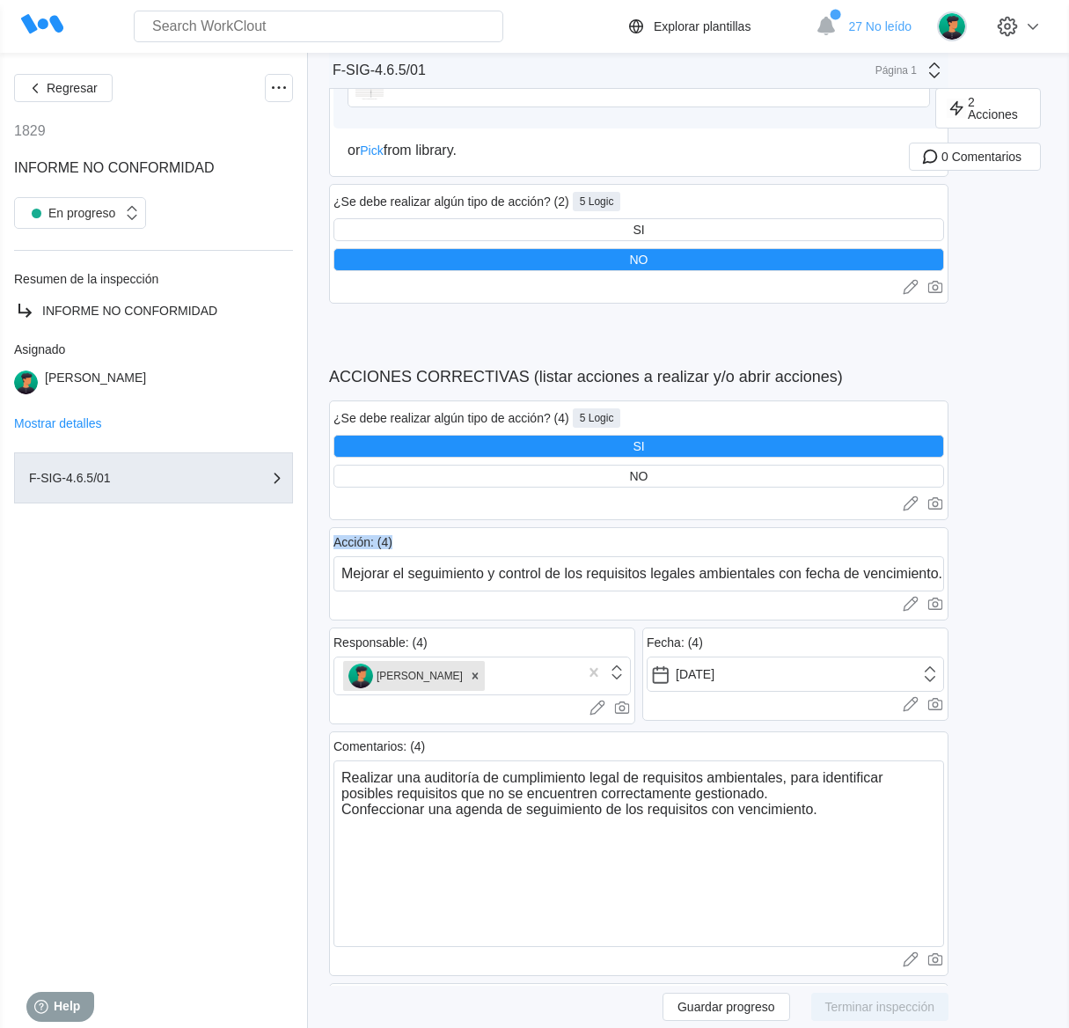
click at [1017, 823] on div "2 Acciones 0 Comentarios" at bounding box center [1016, 231] width 106 height 4027
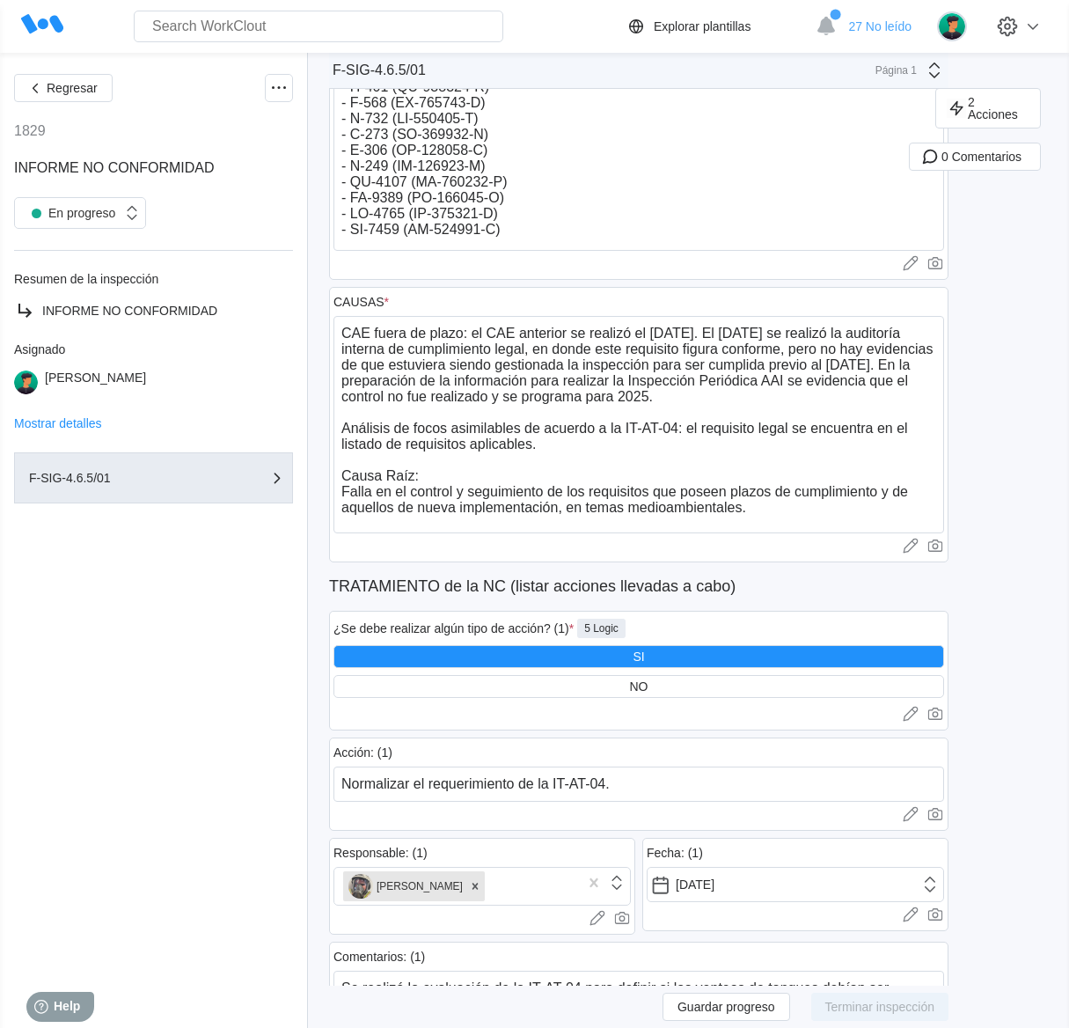
scroll to position [0, 0]
